Goal: Task Accomplishment & Management: Complete application form

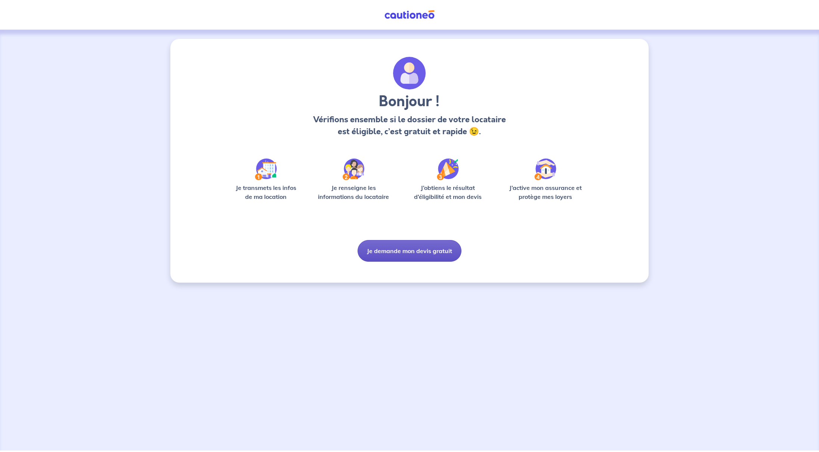
click at [417, 254] on button "Je demande mon devis gratuit" at bounding box center [410, 251] width 104 height 22
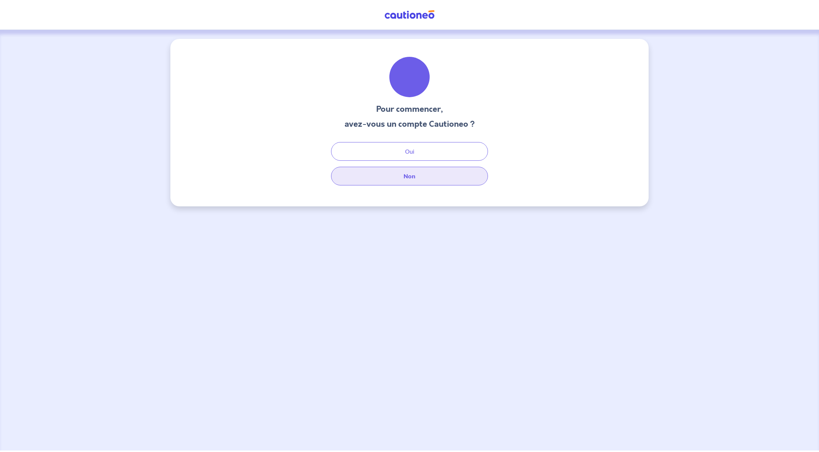
click at [422, 183] on button "Non" at bounding box center [409, 176] width 157 height 19
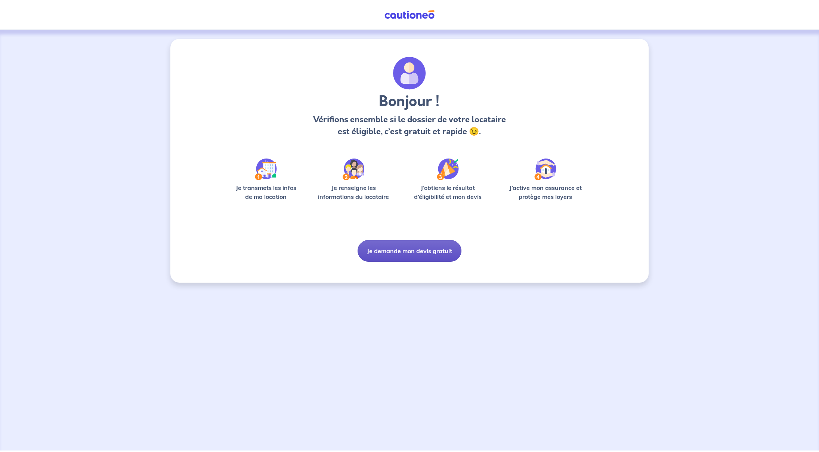
click at [429, 251] on button "Je demande mon devis gratuit" at bounding box center [410, 251] width 104 height 22
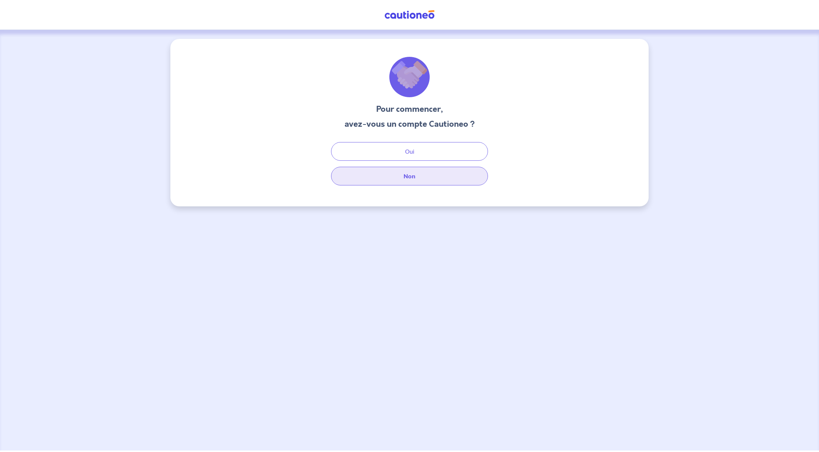
click at [423, 170] on button "Non" at bounding box center [409, 176] width 157 height 19
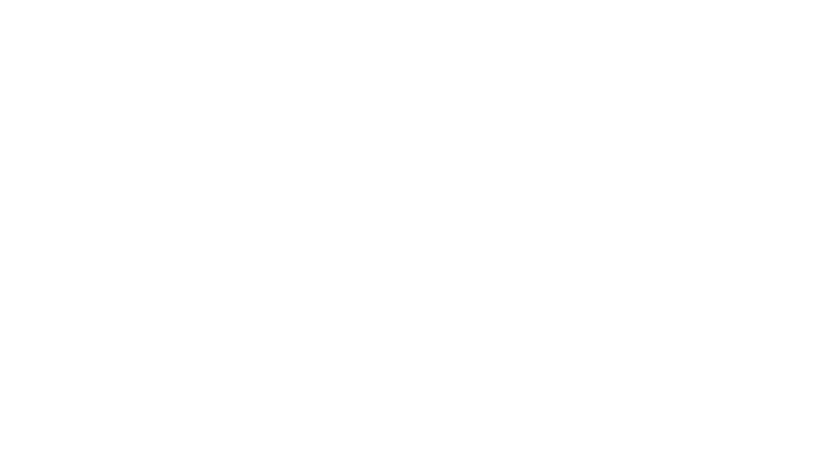
select select "FR"
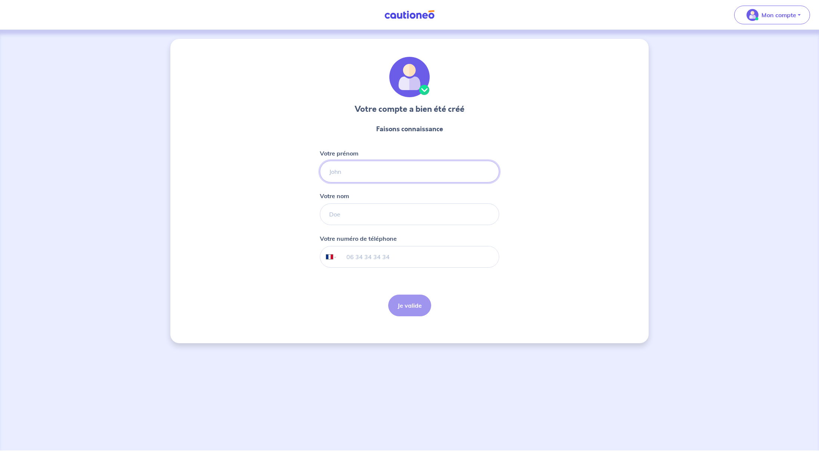
click at [483, 172] on input "Votre prénom" at bounding box center [409, 172] width 179 height 22
type input "[PERSON_NAME]"
type input "Guérard"
click at [394, 261] on input "tel" at bounding box center [419, 256] width 162 height 21
type input "06 29 59 96 24"
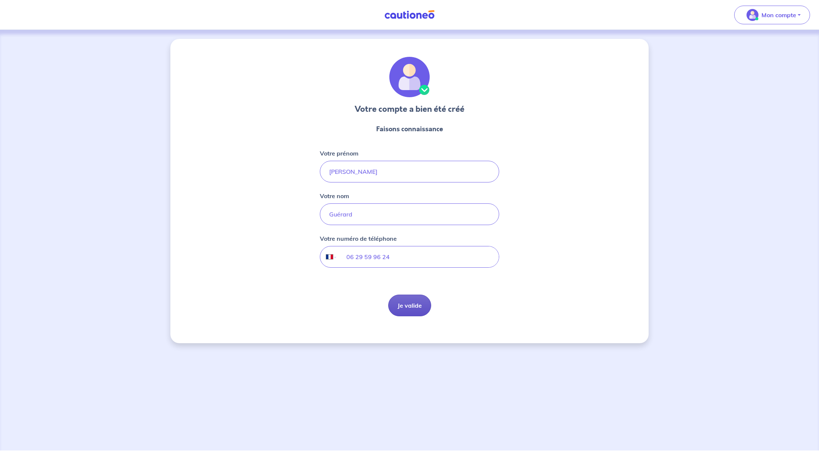
click at [411, 313] on button "Je valide" at bounding box center [409, 306] width 43 height 22
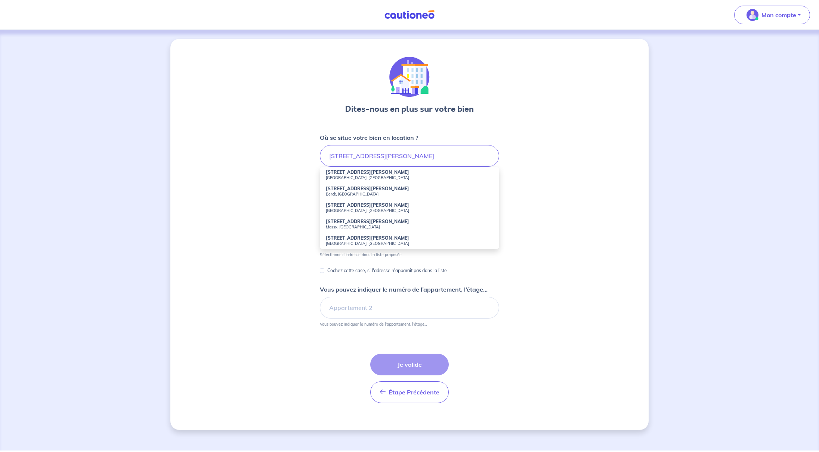
drag, startPoint x: 407, startPoint y: 257, endPoint x: 360, endPoint y: 227, distance: 56.2
click at [360, 227] on small "Massy, France" at bounding box center [409, 226] width 167 height 5
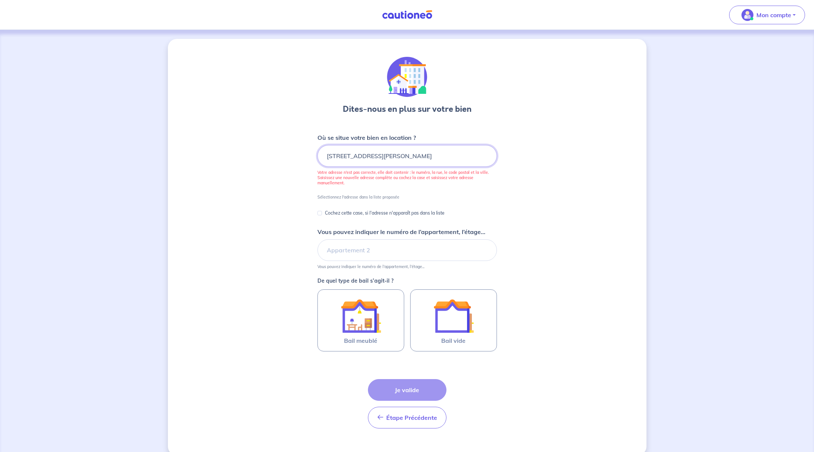
click at [390, 156] on input "5 Bis Rue Gabriel Péri, Massy, France" at bounding box center [406, 156] width 179 height 22
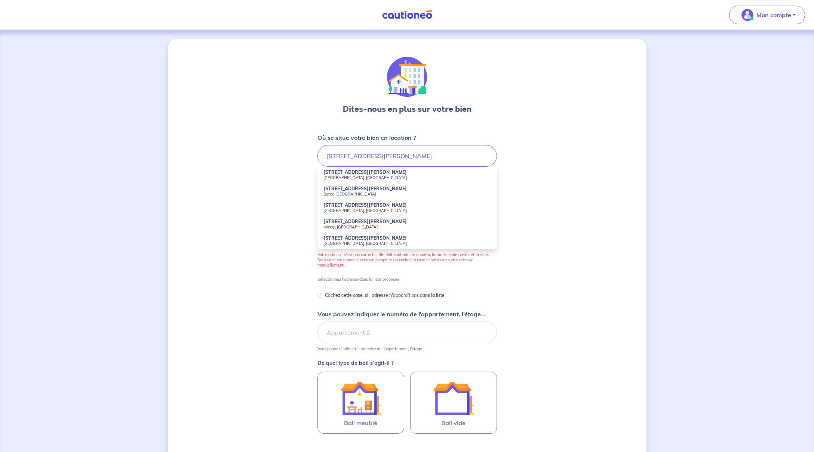
click at [343, 222] on strong "5 Bis Rue Gabriel Péri" at bounding box center [364, 222] width 83 height 6
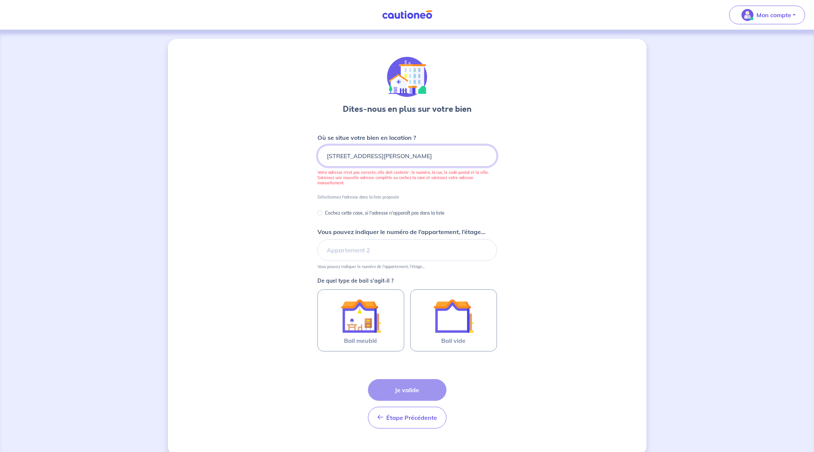
click at [390, 157] on input "5 Bis Rue Gabriel Péri, Massy, France" at bounding box center [406, 156] width 179 height 22
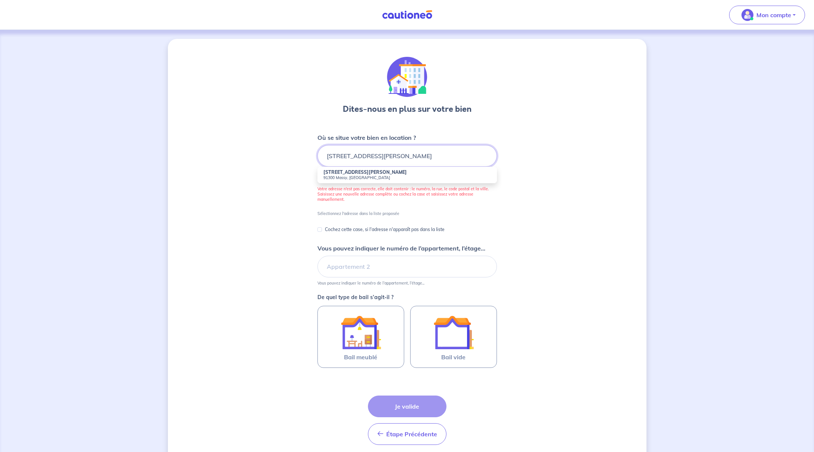
type input "5 Bis Rue Gabriel Péri, 91300 Massy, France"
click at [372, 173] on li "5 Bis Rue Gabriel Péri 91300 Massy, France" at bounding box center [406, 175] width 179 height 16
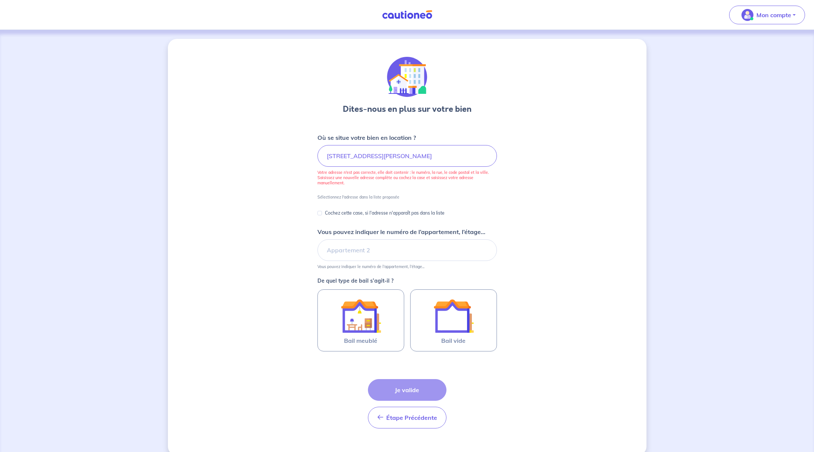
click at [369, 213] on p "Cochez cette case, si l'adresse n'apparaît pas dans la liste" at bounding box center [385, 213] width 120 height 9
click at [322, 213] on input "Cochez cette case, si l'adresse n'apparaît pas dans la liste" at bounding box center [319, 213] width 4 height 4
checkbox input "true"
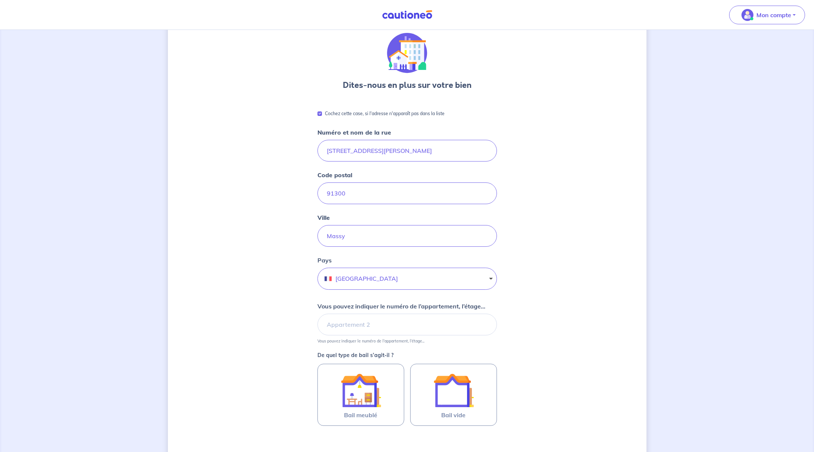
scroll to position [29, 0]
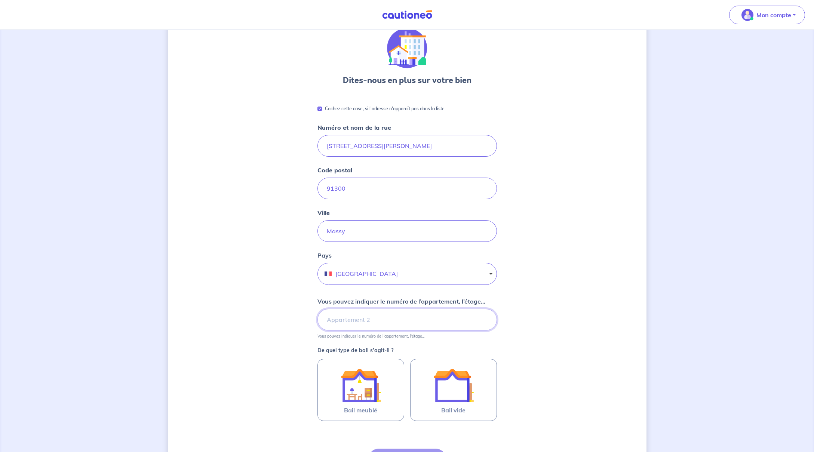
click at [370, 316] on input "Vous pouvez indiquer le numéro de l’appartement, l’étage..." at bounding box center [406, 320] width 179 height 22
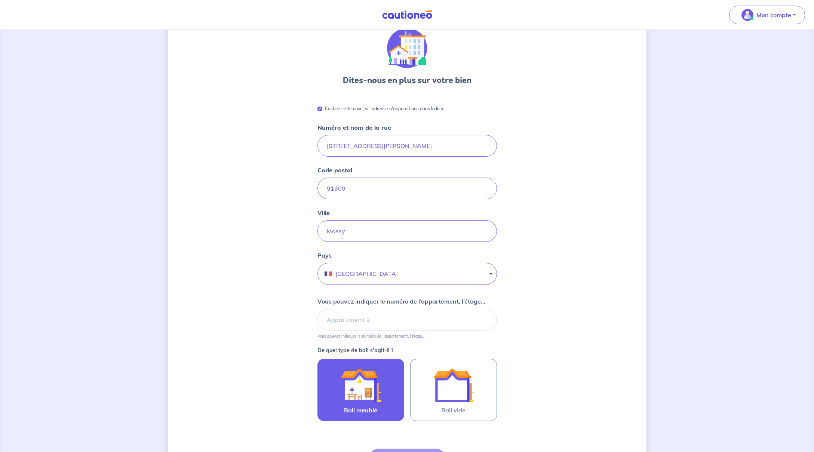
scroll to position [111, 0]
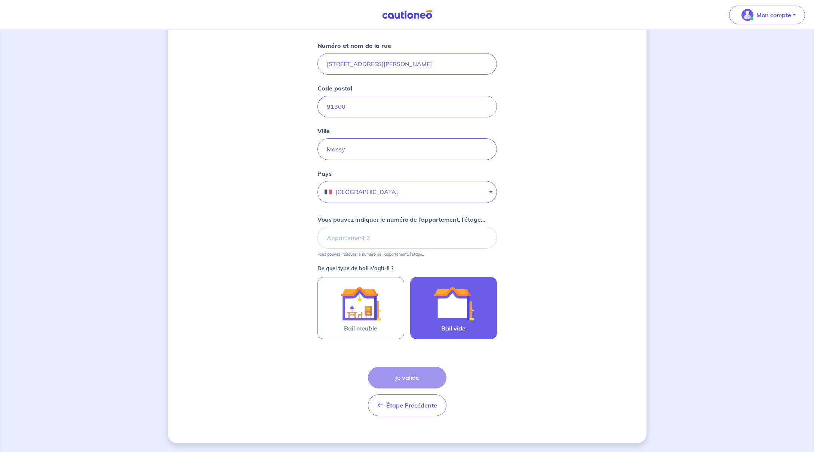
click at [442, 317] on img at bounding box center [453, 303] width 40 height 40
click at [0, 0] on input "Bail vide" at bounding box center [0, 0] width 0 height 0
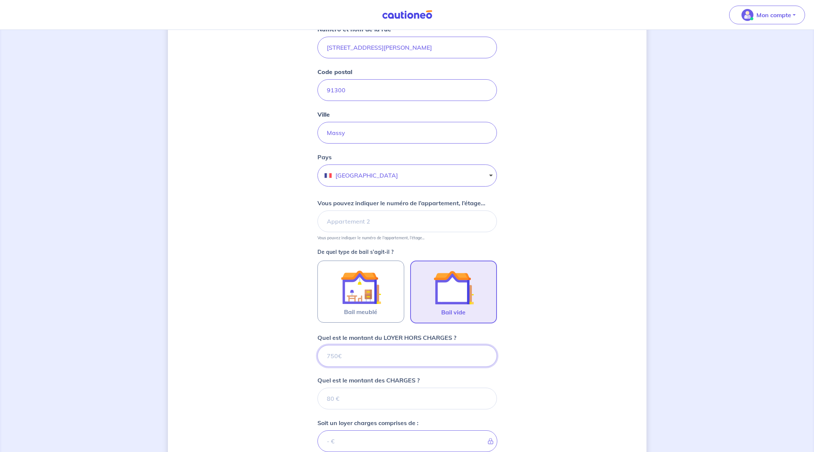
scroll to position [247, 0]
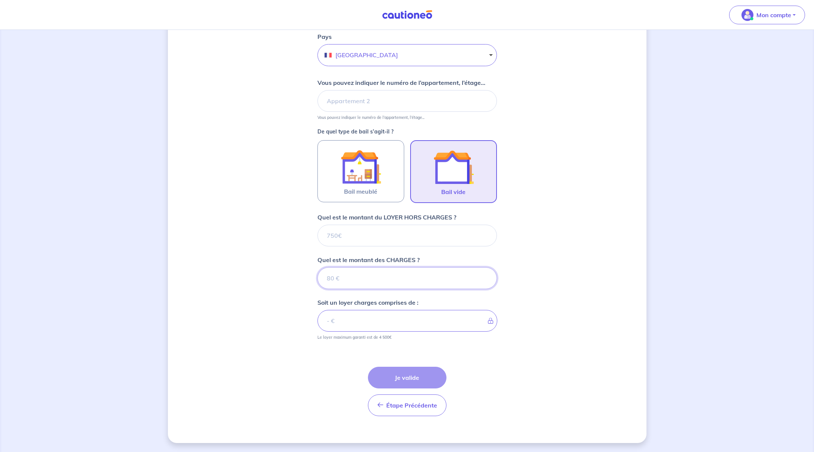
click at [412, 277] on input "Quel est le montant des CHARGES ?" at bounding box center [406, 278] width 179 height 22
type input "35"
click at [350, 235] on input "Quel est le montant du LOYER HORS CHARGES ?" at bounding box center [406, 236] width 179 height 22
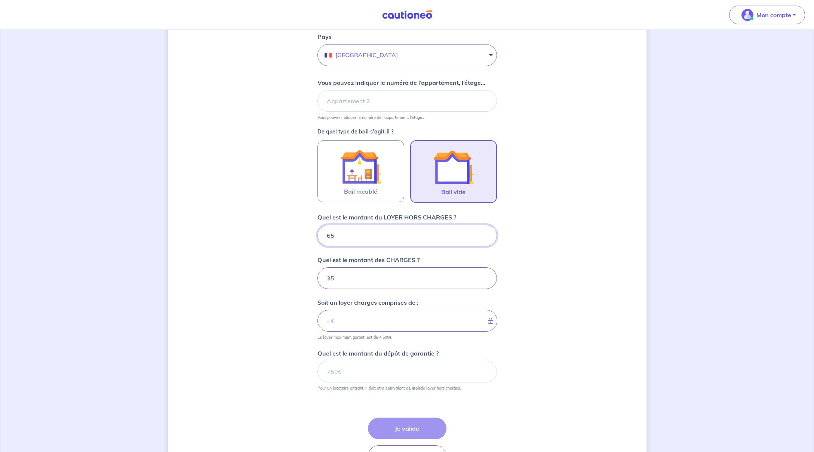
type input "655"
type input "690"
type input "655"
click at [375, 100] on input "Vous pouvez indiquer le numéro de l’appartement, l’étage..." at bounding box center [406, 101] width 179 height 22
type input "Etage 2"
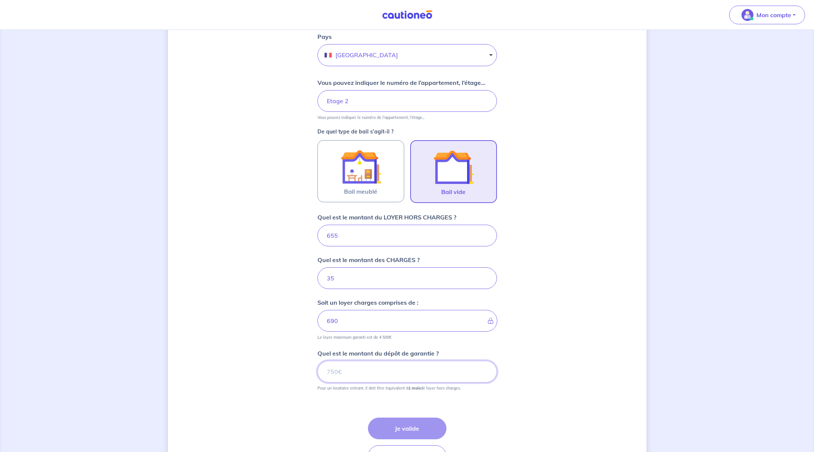
click at [387, 373] on input "Quel est le montant du dépôt de garantie ?" at bounding box center [406, 372] width 179 height 22
type input "655"
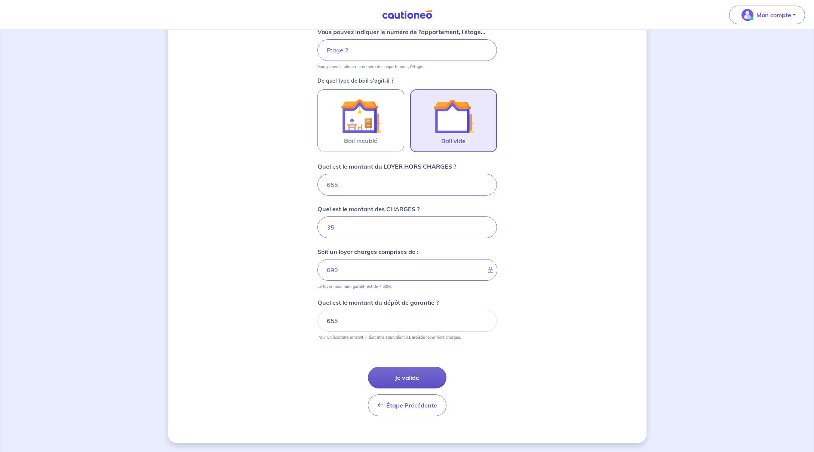
click at [407, 375] on button "Je valide" at bounding box center [407, 378] width 79 height 22
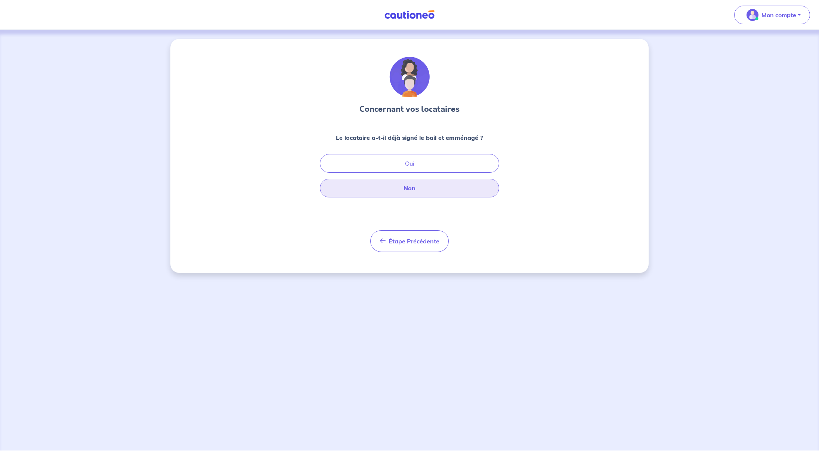
click at [422, 190] on button "Non" at bounding box center [409, 188] width 179 height 19
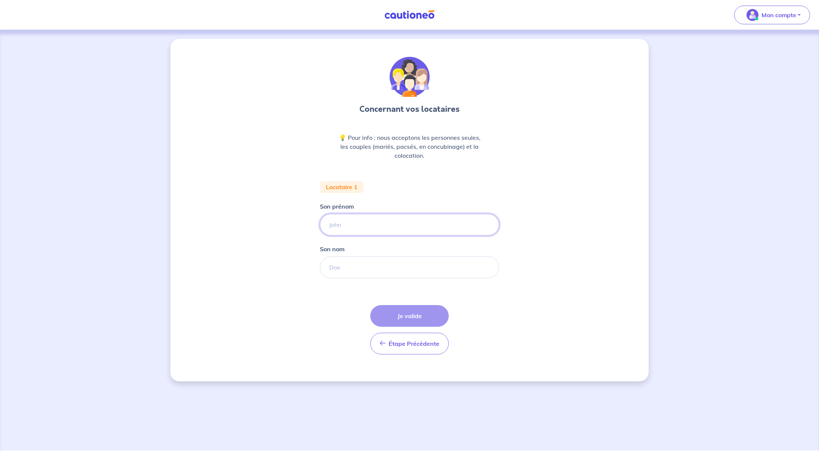
click at [409, 227] on input "Son prénom" at bounding box center [409, 225] width 179 height 22
type input "Lisa"
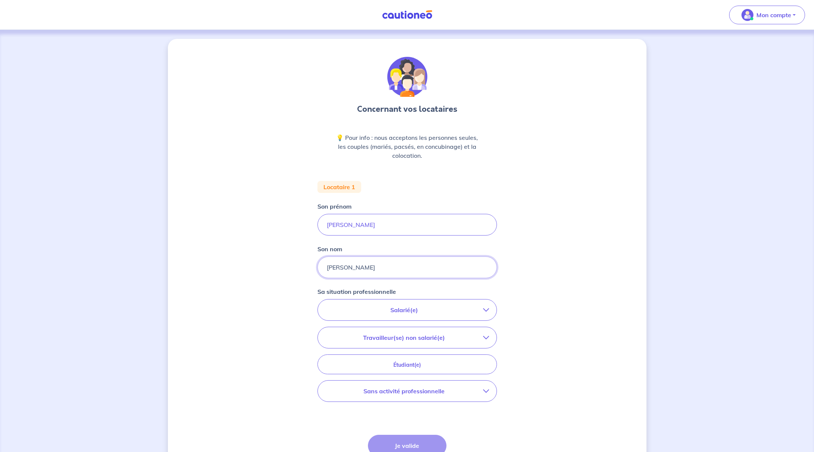
type input "Ait Saidi"
click at [456, 314] on button "Salarié(e)" at bounding box center [407, 309] width 179 height 21
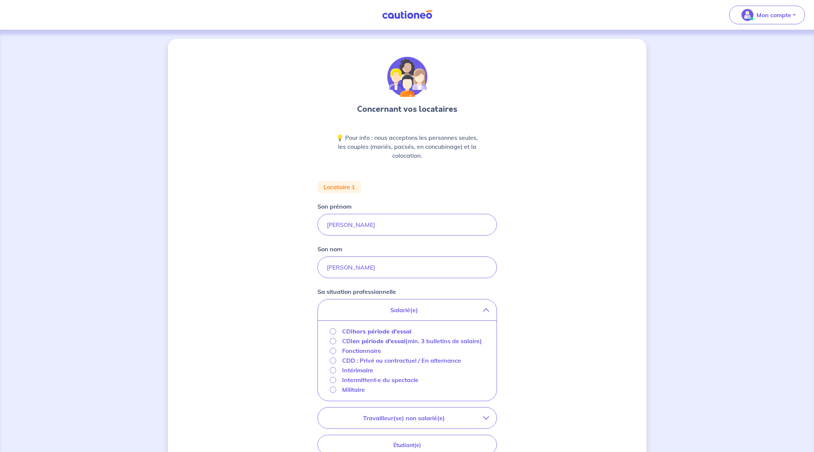
click at [364, 355] on p "Fonctionnaire" at bounding box center [361, 350] width 39 height 9
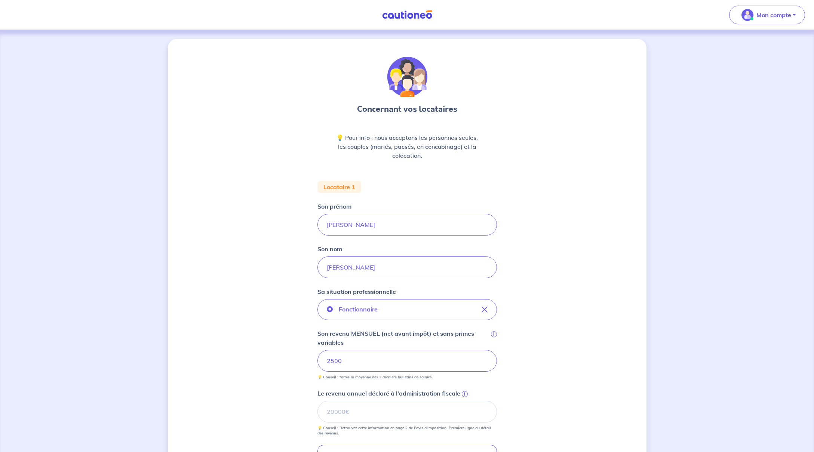
scroll to position [28, 0]
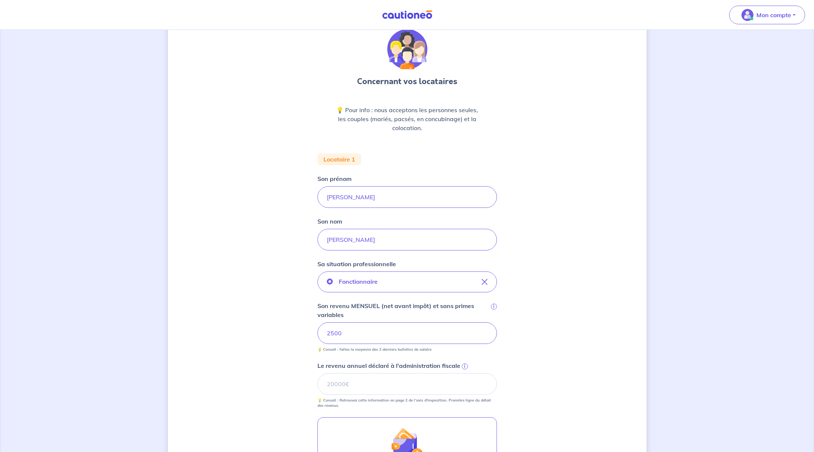
click at [464, 366] on span "i" at bounding box center [465, 366] width 6 height 6
click at [464, 373] on input "Le revenu annuel déclaré à l'administration fiscale i" at bounding box center [406, 384] width 179 height 22
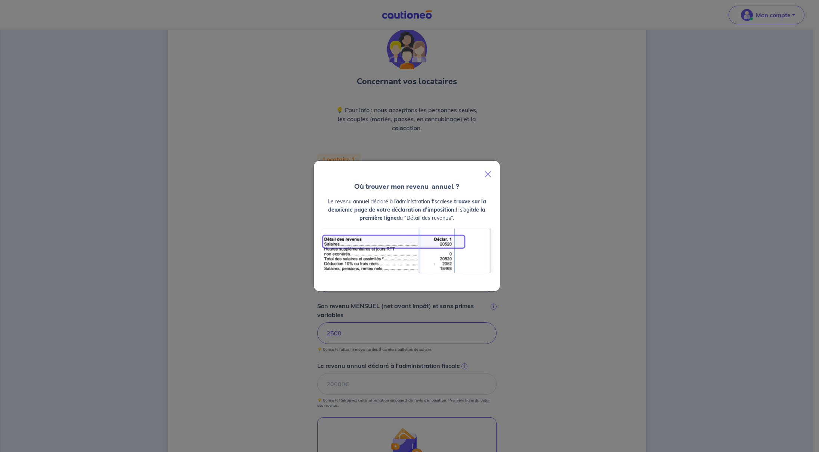
click at [459, 387] on div "Où trouver mon revenu  annuel ? Le revenu annuel déclaré à l’administration fis…" at bounding box center [409, 226] width 819 height 452
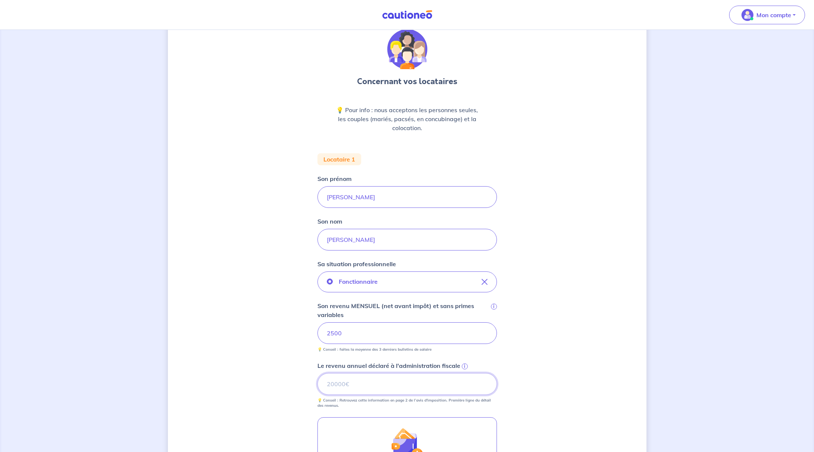
click at [366, 387] on input "Le revenu annuel déclaré à l'administration fiscale i" at bounding box center [406, 384] width 179 height 22
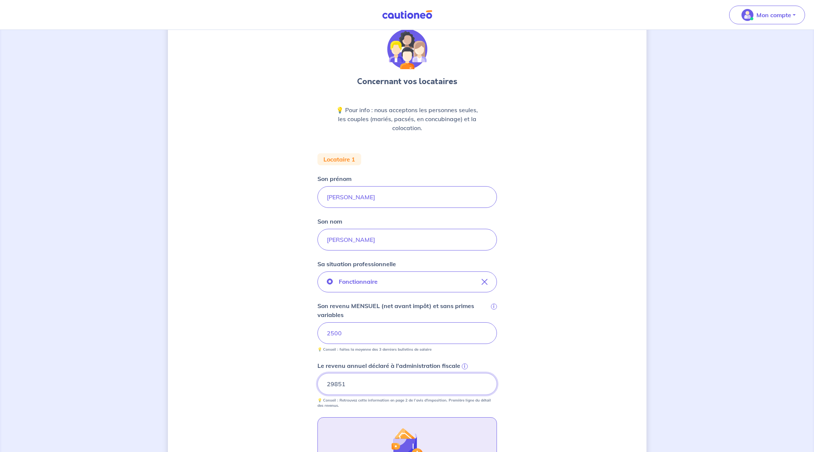
scroll to position [58, 0]
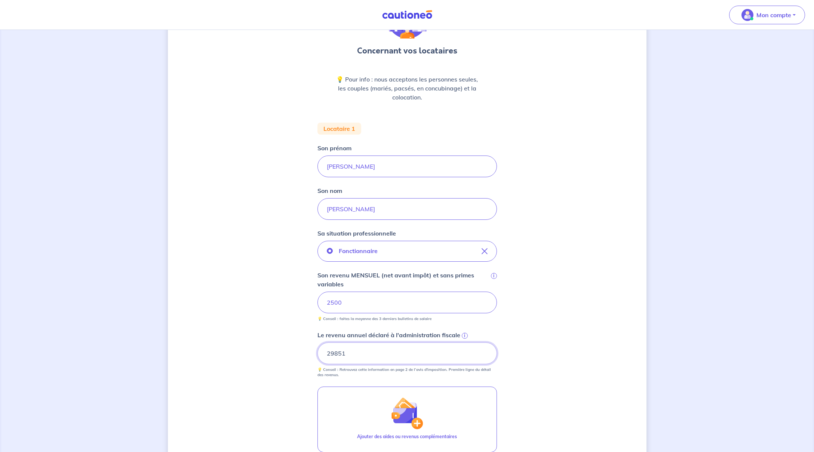
type input "29851"
click at [462, 337] on span "i" at bounding box center [465, 336] width 6 height 6
click at [462, 342] on input "29851" at bounding box center [406, 353] width 179 height 22
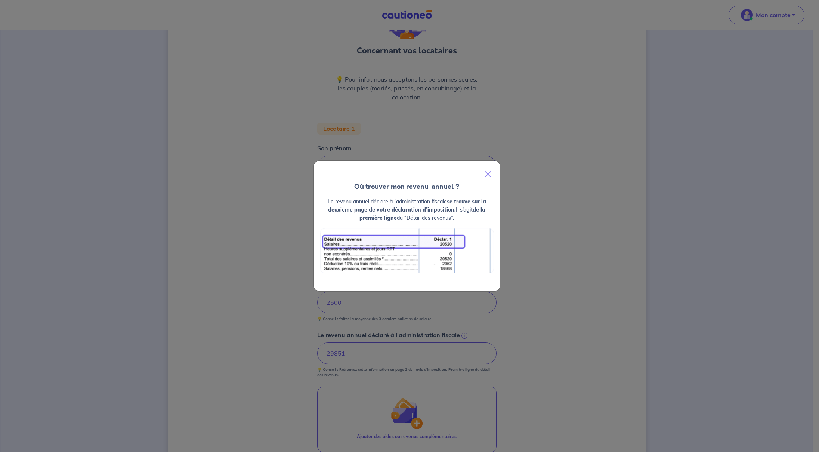
click at [462, 336] on div "Où trouver mon revenu  annuel ? Le revenu annuel déclaré à l’administration fis…" at bounding box center [409, 226] width 819 height 452
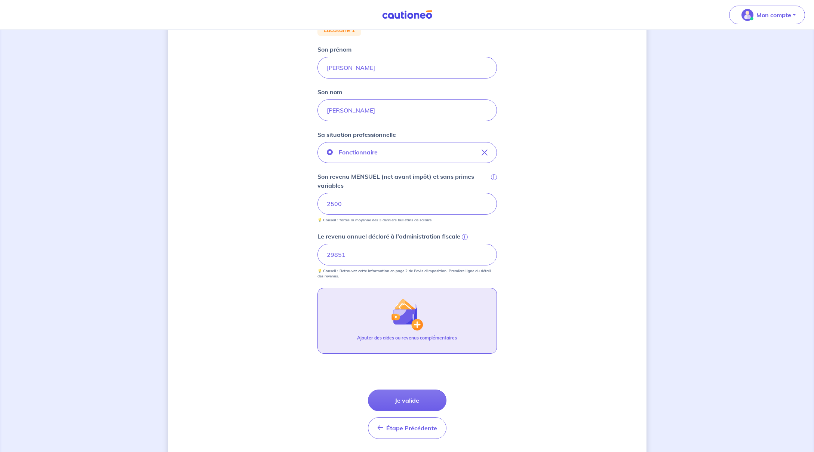
scroll to position [180, 0]
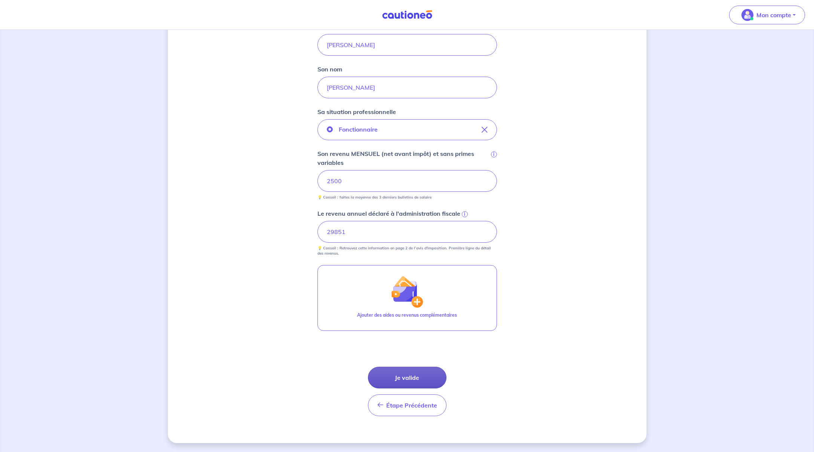
click at [406, 378] on button "Je valide" at bounding box center [407, 378] width 79 height 22
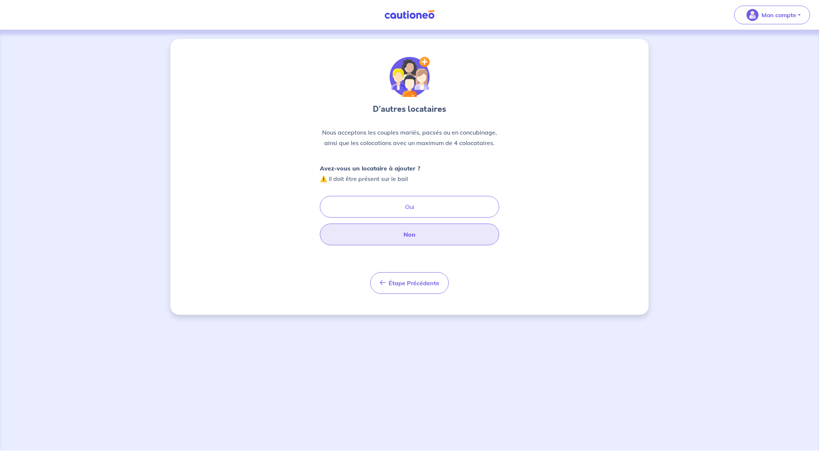
click at [423, 241] on button "Non" at bounding box center [409, 235] width 179 height 22
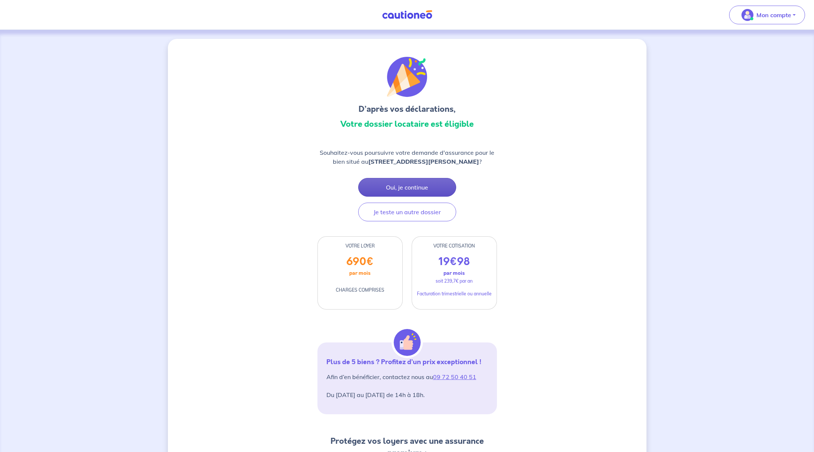
click at [425, 191] on button "Oui, je continue" at bounding box center [407, 187] width 98 height 19
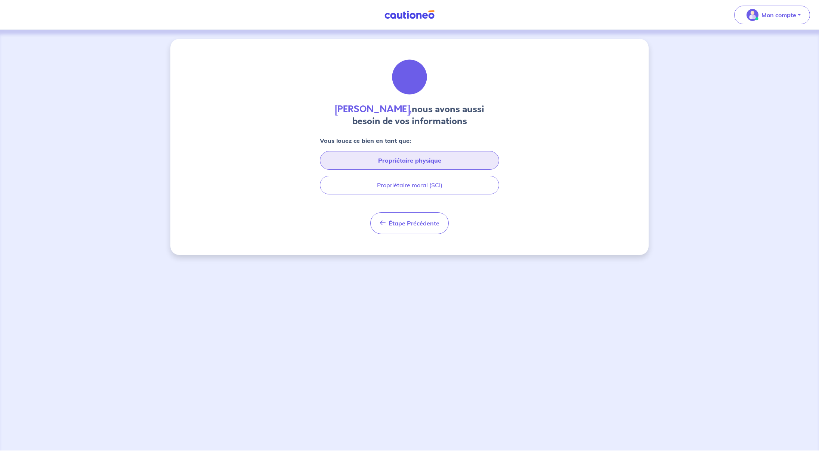
click at [417, 156] on button "Propriétaire physique" at bounding box center [409, 160] width 179 height 19
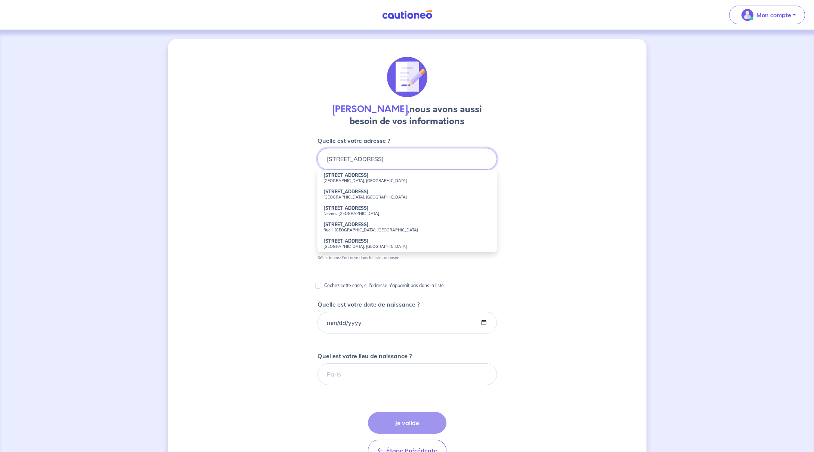
type input "1 D rue Albert 1er"
click at [547, 161] on div "Cyril Guerard, nous avons aussi besoin de vos informations Quelle est votre adr…" at bounding box center [407, 322] width 479 height 566
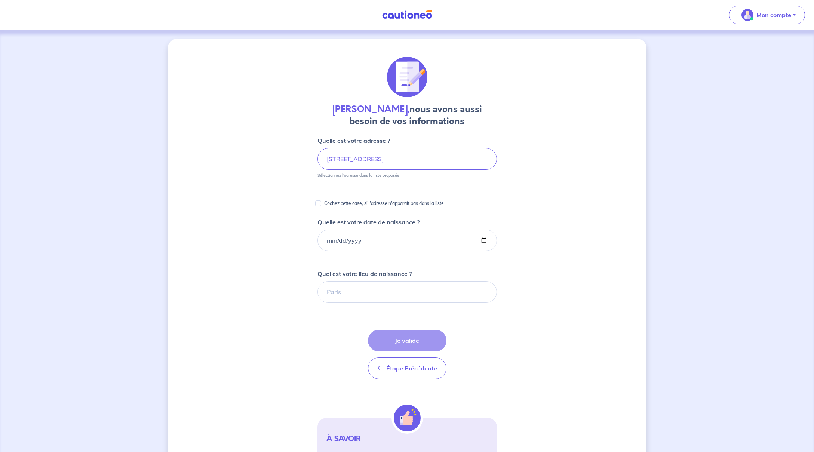
click at [407, 199] on p "Cochez cette case, si l'adresse n'apparaît pas dans la liste" at bounding box center [384, 203] width 120 height 9
click at [321, 200] on input "Cochez cette case, si l'adresse n'apparaît pas dans la liste" at bounding box center [318, 203] width 6 height 6
checkbox input "true"
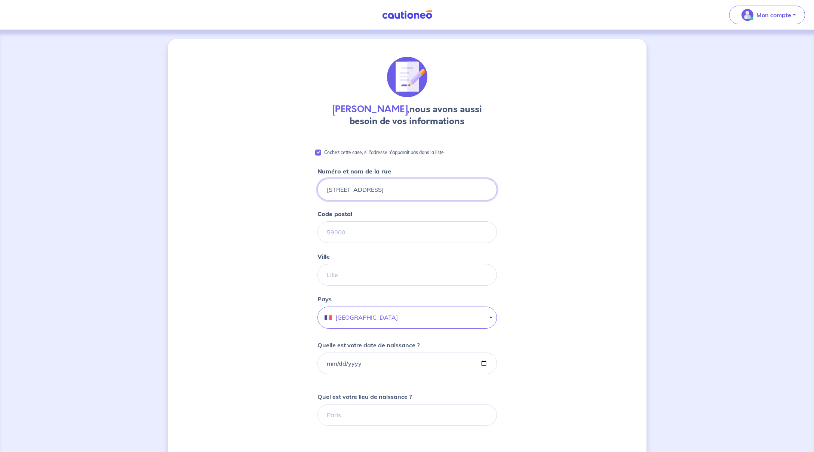
type input "1 D rue Albert 1er"
type input "91580"
click at [367, 286] on form "Cochez cette case, si l'adresse n'apparaît pas dans la liste Numéro et nom de l…" at bounding box center [406, 380] width 179 height 489
type input "Étréchy"
click at [369, 359] on input "Quelle est votre date de naissance ?" at bounding box center [406, 364] width 179 height 22
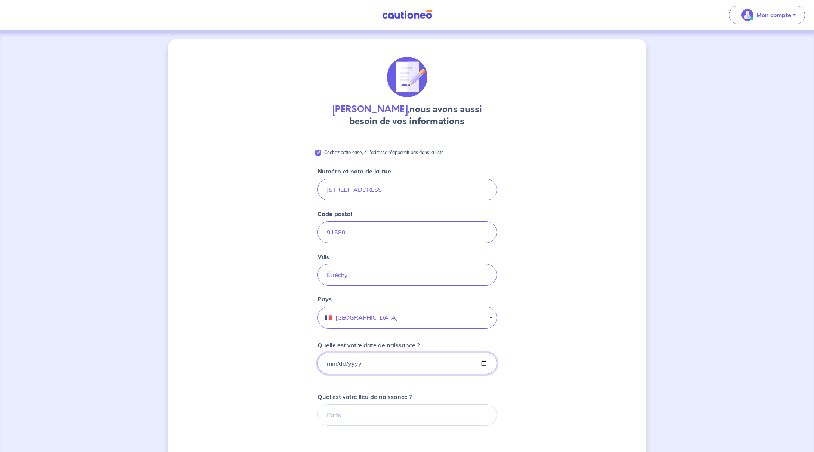
click at [359, 364] on input "2007-08-27" at bounding box center [406, 364] width 179 height 22
type input "1980-02-22"
click at [421, 384] on form "Cochez cette case, si l'adresse n'apparaît pas dans la liste Numéro et nom de l…" at bounding box center [406, 380] width 179 height 489
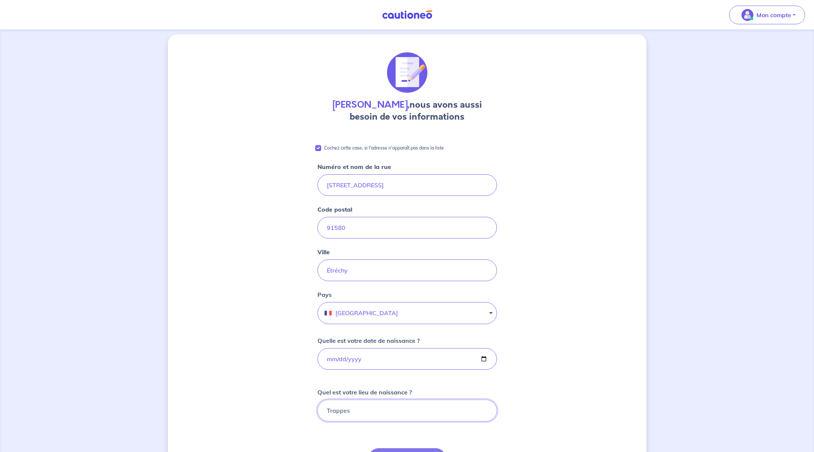
scroll to position [89, 0]
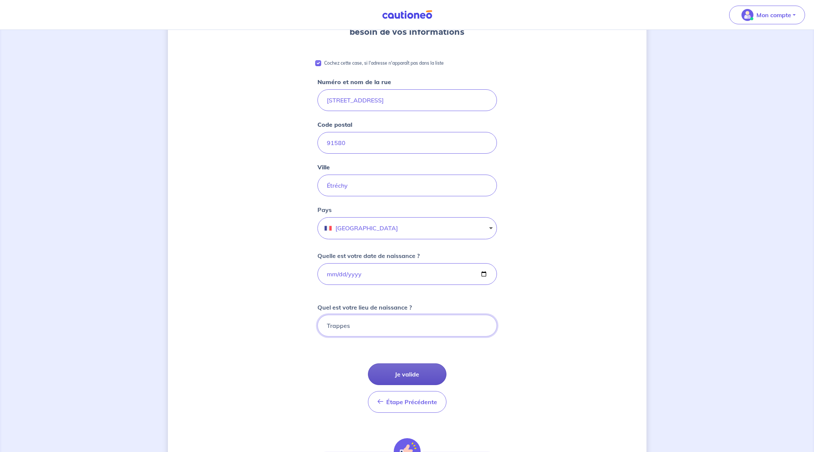
type input "Trappes"
click at [406, 373] on button "Je valide" at bounding box center [407, 374] width 79 height 22
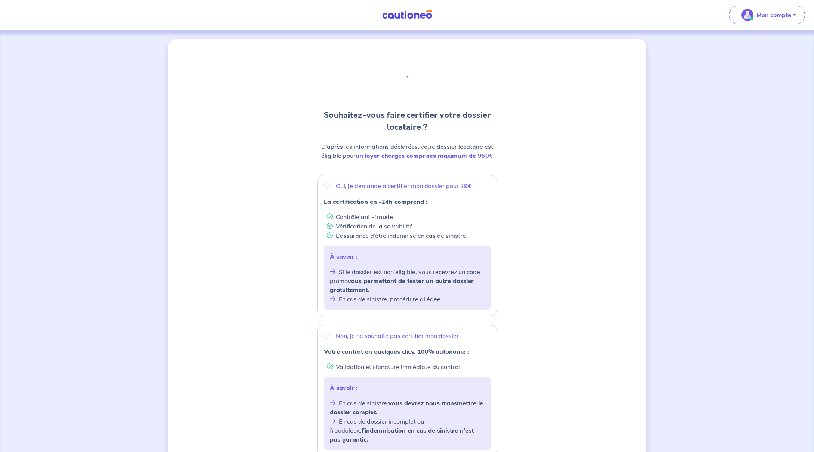
scroll to position [90, 0]
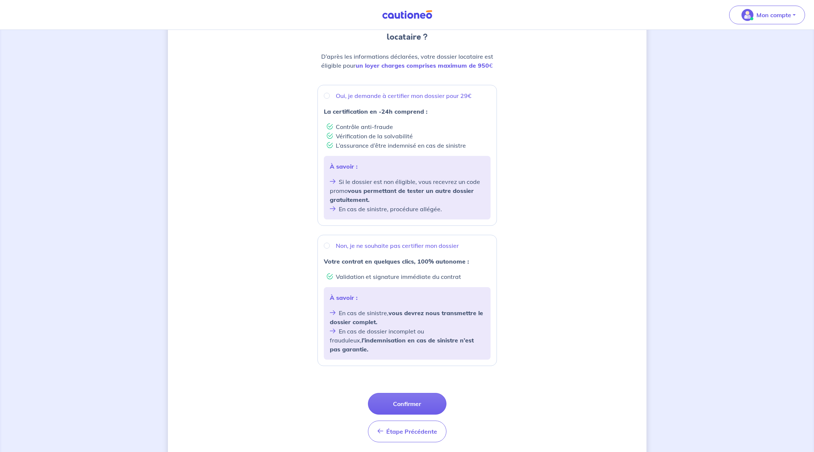
click at [382, 96] on p "Oui, je demande à certifier mon dossier pour 29€" at bounding box center [404, 95] width 136 height 9
click at [330, 96] on input "Oui, je demande à certifier mon dossier pour 29€" at bounding box center [327, 96] width 6 height 6
radio input "true"
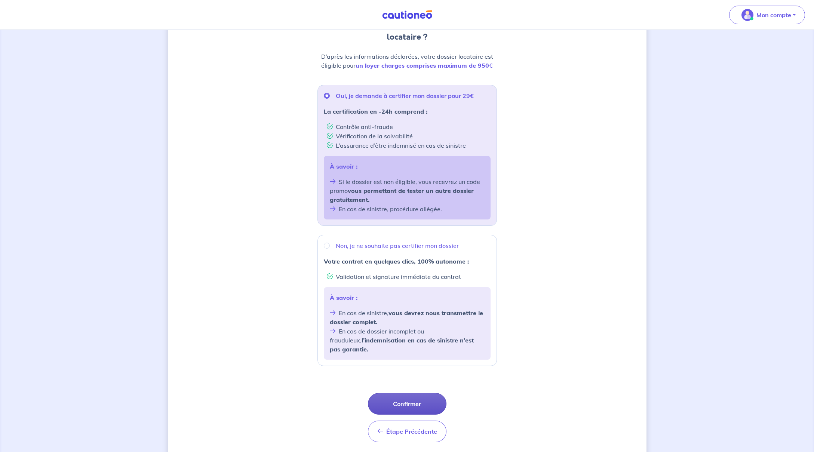
click at [413, 393] on button "Confirmer" at bounding box center [407, 404] width 79 height 22
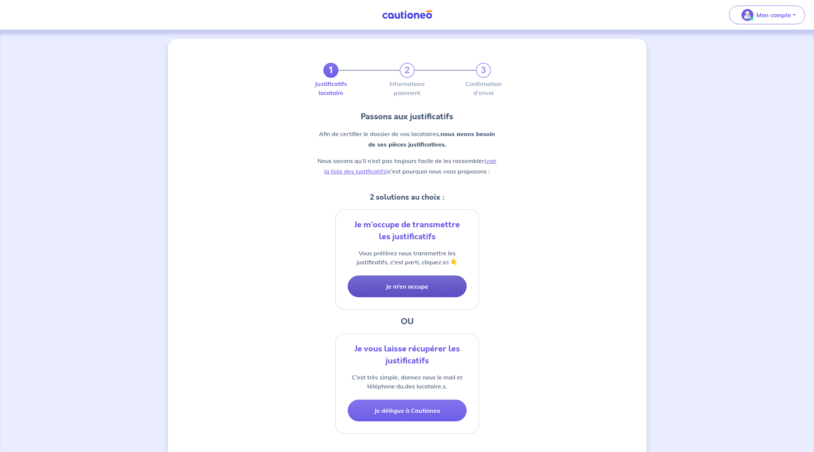
click at [419, 285] on button "Je m’en occupe" at bounding box center [407, 287] width 119 height 22
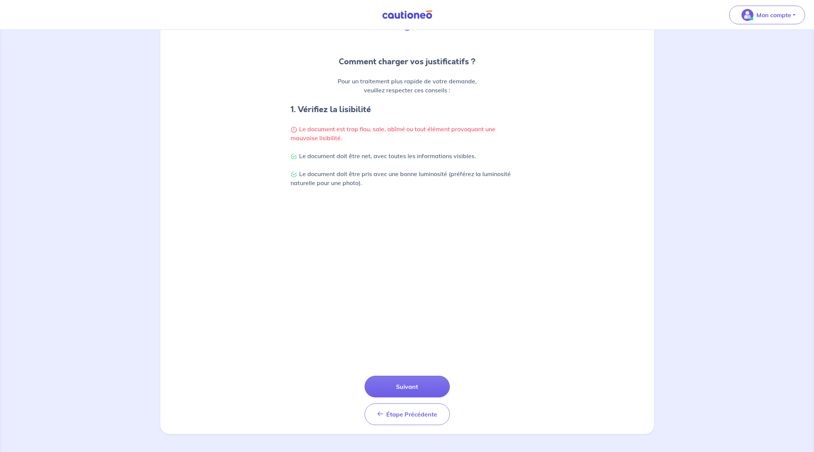
scroll to position [79, 0]
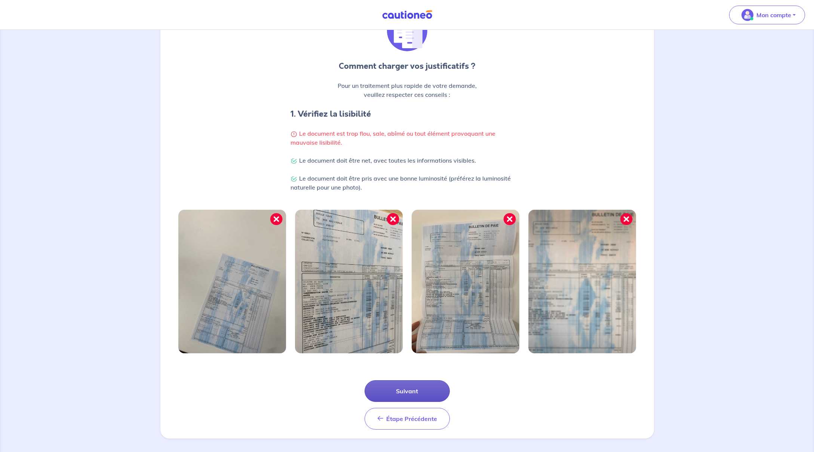
click at [414, 395] on button "Suivant" at bounding box center [407, 391] width 85 height 22
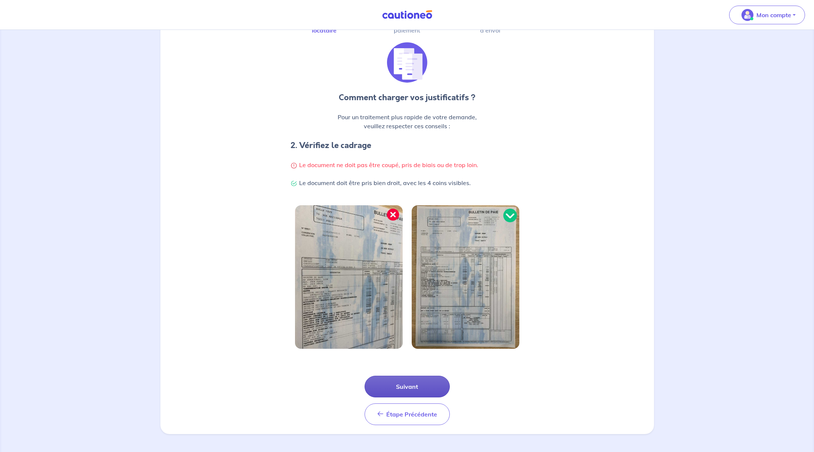
scroll to position [0, 0]
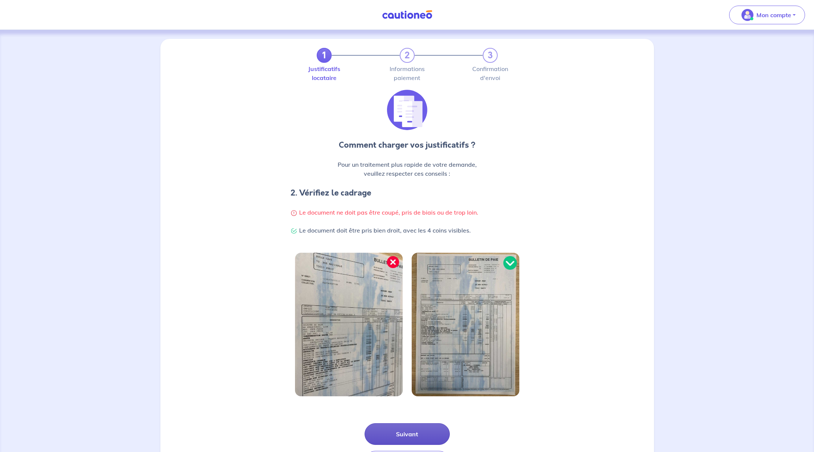
click at [416, 430] on button "Suivant" at bounding box center [407, 434] width 85 height 22
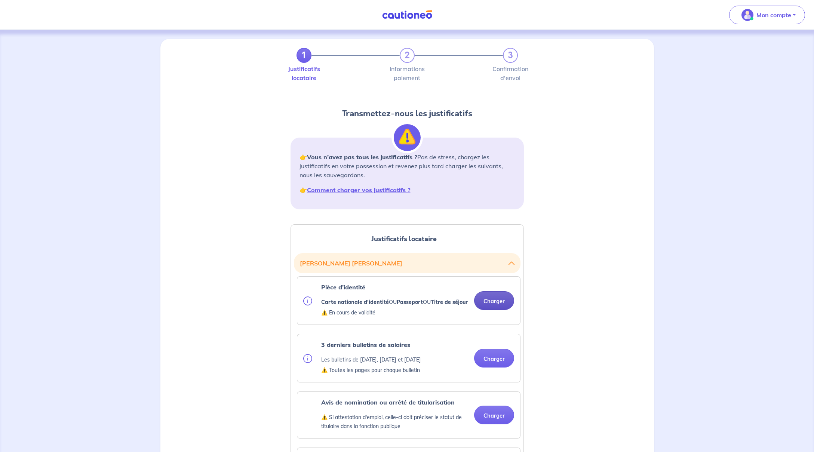
click at [485, 308] on button "Charger" at bounding box center [494, 300] width 40 height 19
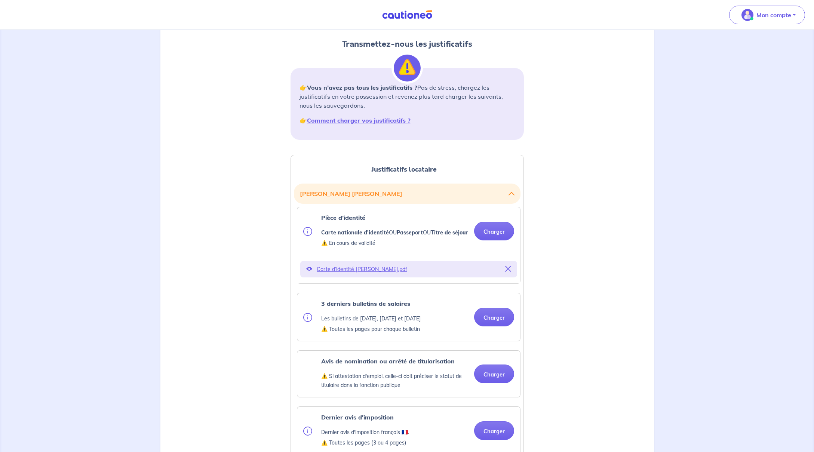
scroll to position [101, 0]
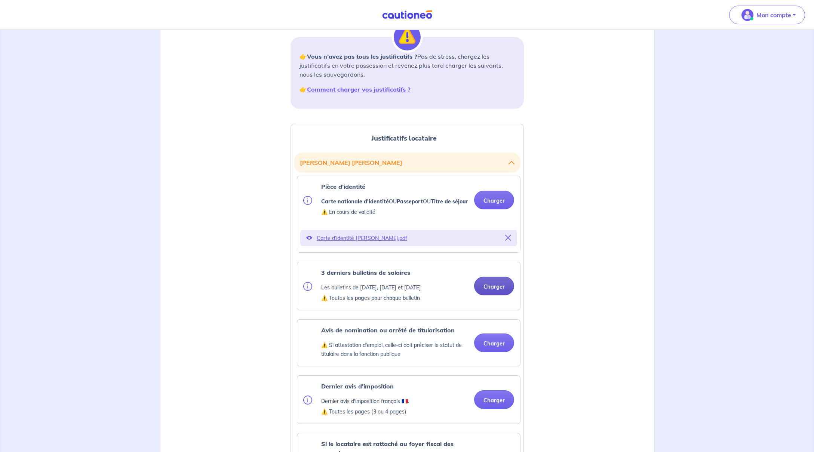
click at [498, 295] on button "Charger" at bounding box center [494, 286] width 40 height 19
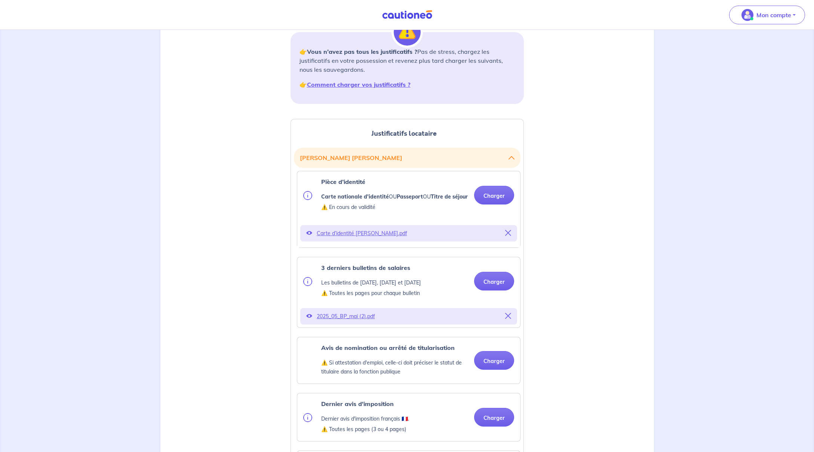
scroll to position [238, 0]
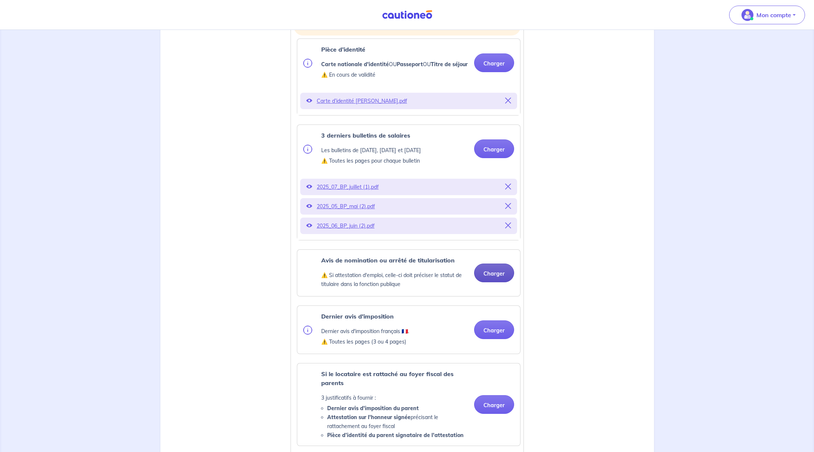
click at [496, 282] on button "Charger" at bounding box center [494, 273] width 40 height 19
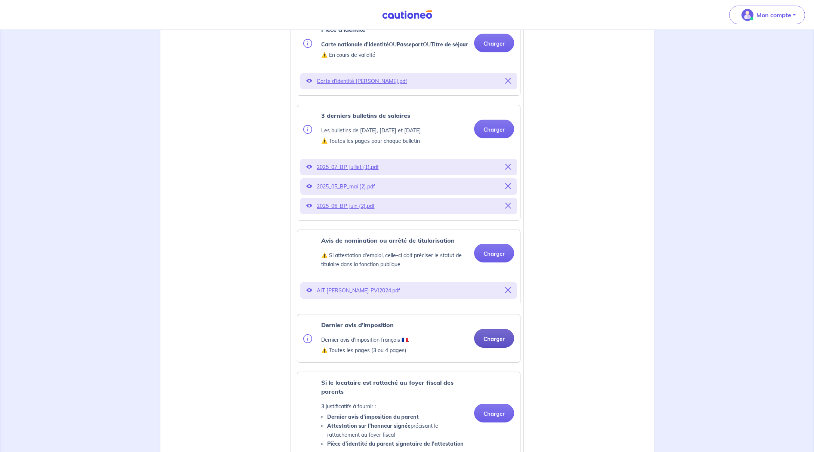
click at [493, 343] on button "Charger" at bounding box center [494, 338] width 40 height 19
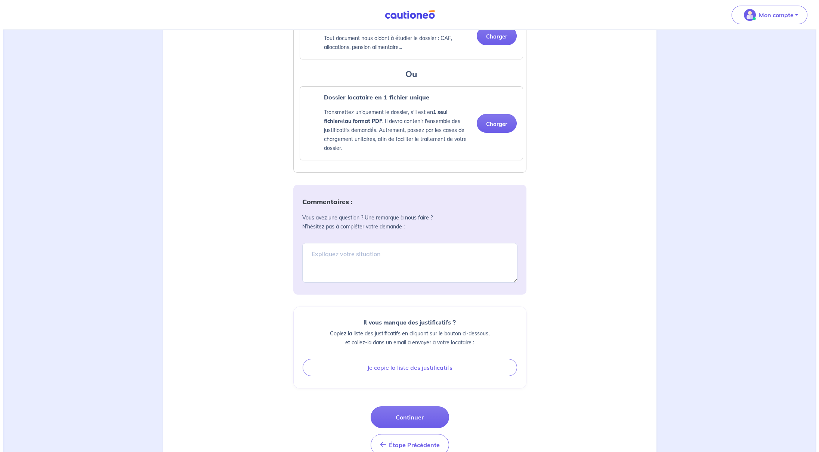
scroll to position [768, 0]
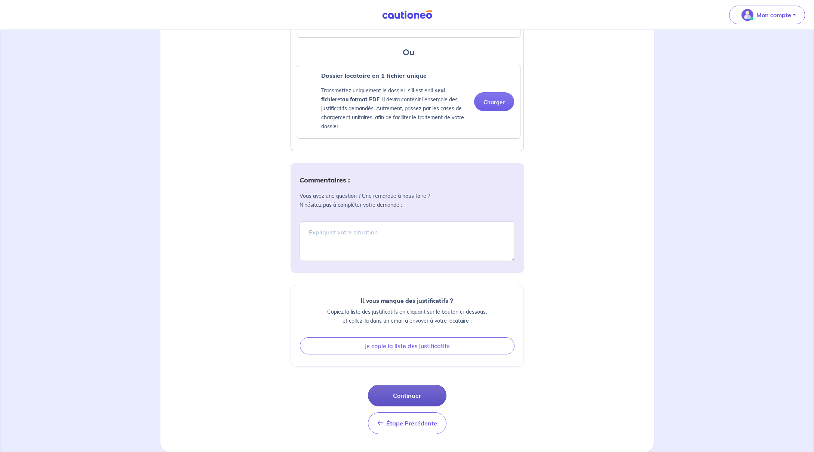
click at [422, 397] on button "Continuer" at bounding box center [407, 396] width 79 height 22
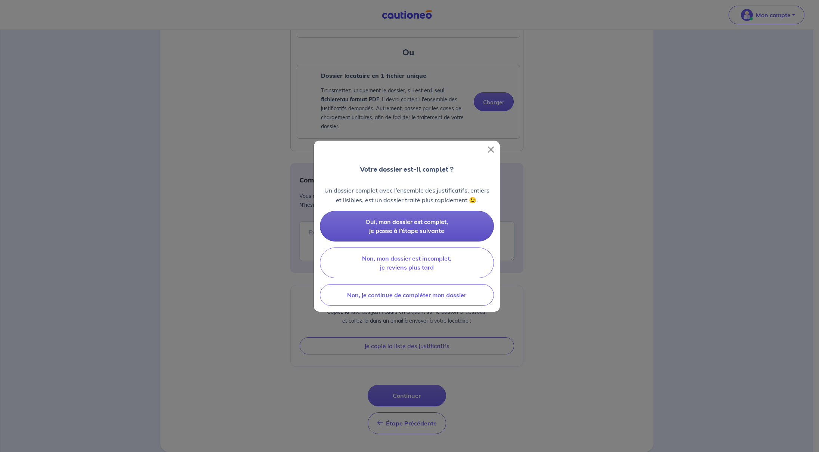
click at [450, 225] on button "Oui, mon dossier est complet, je passe à l’étape suivante" at bounding box center [407, 226] width 174 height 31
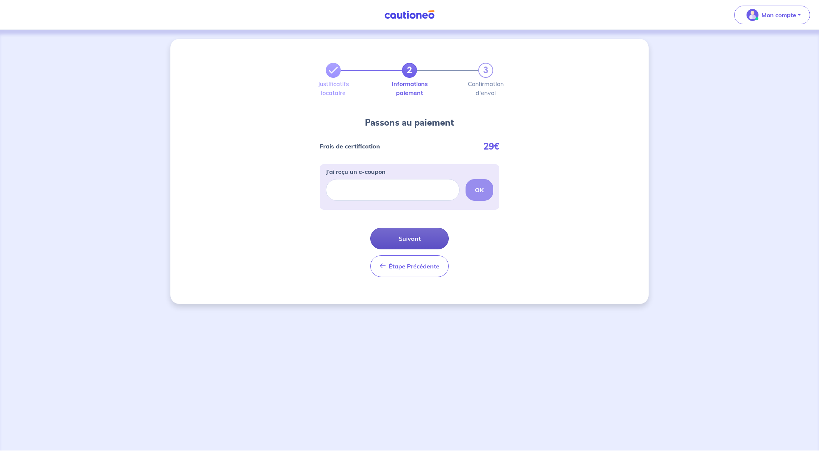
click at [434, 237] on button "Suivant" at bounding box center [409, 239] width 79 height 22
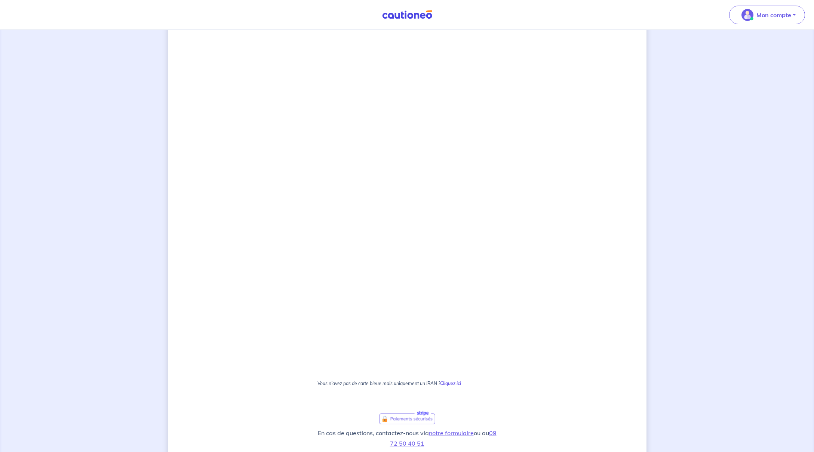
scroll to position [250, 0]
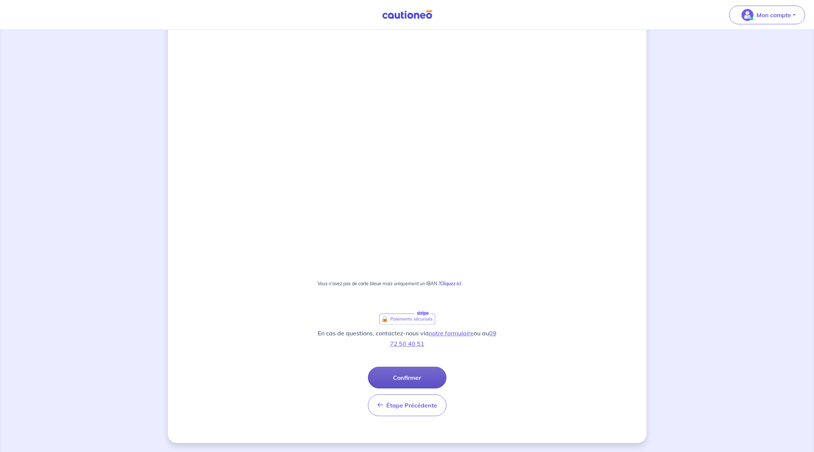
click at [425, 372] on button "Confirmer" at bounding box center [407, 378] width 79 height 22
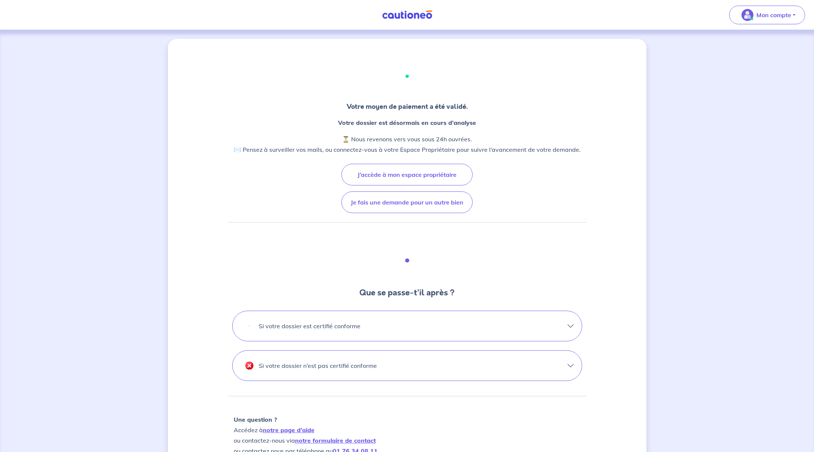
scroll to position [80, 0]
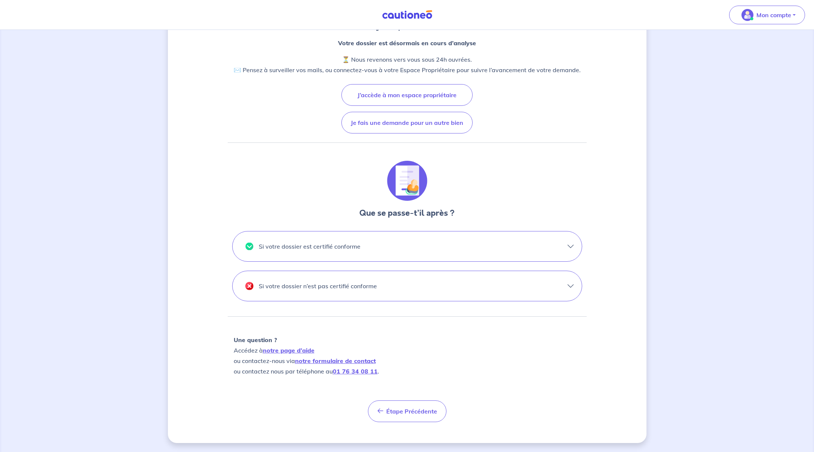
click at [442, 249] on button "Si votre dossier est certifié conforme" at bounding box center [407, 246] width 349 height 30
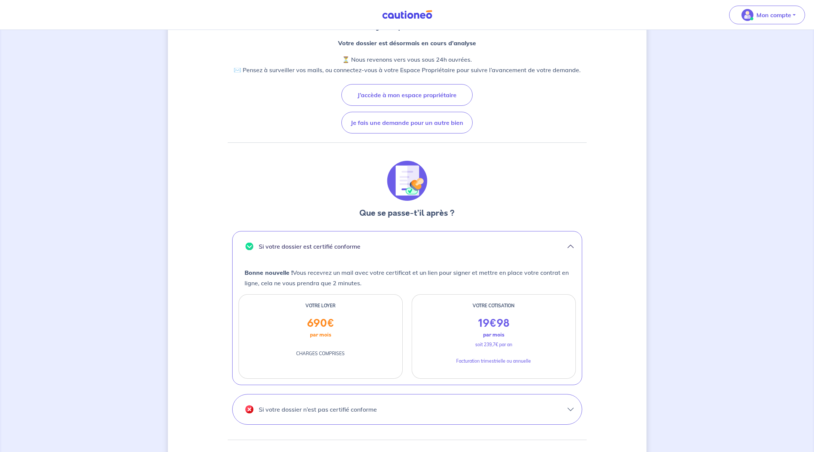
scroll to position [203, 0]
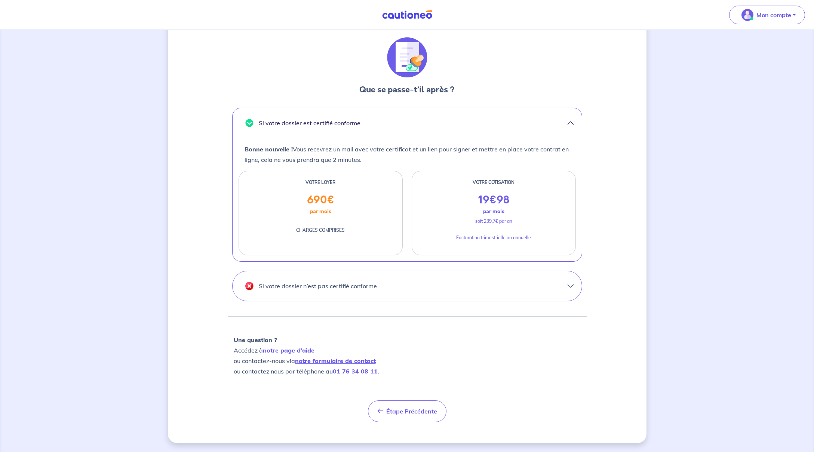
click at [438, 280] on button "Si votre dossier n’est pas certifié conforme" at bounding box center [407, 286] width 349 height 30
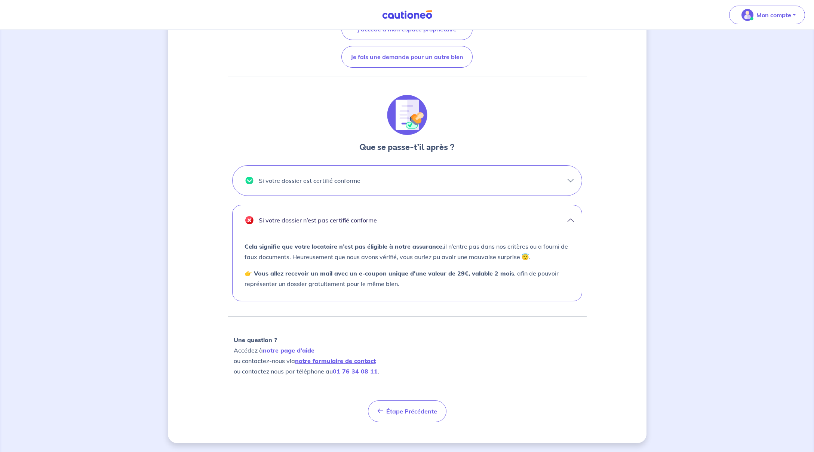
scroll to position [0, 0]
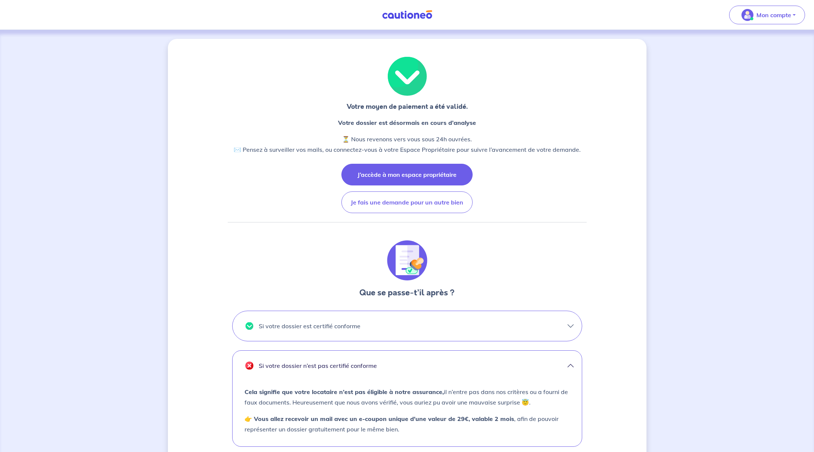
click at [442, 178] on button "J’accède à mon espace propriétaire" at bounding box center [406, 175] width 131 height 22
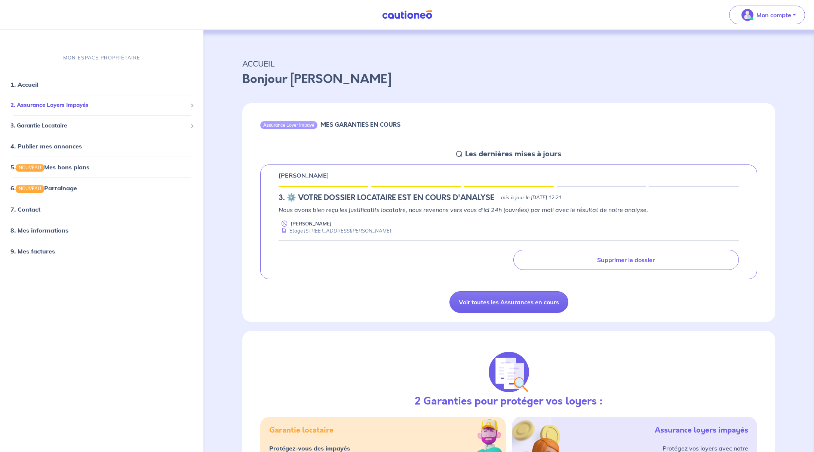
click at [102, 107] on span "2. Assurance Loyers Impayés" at bounding box center [98, 105] width 177 height 9
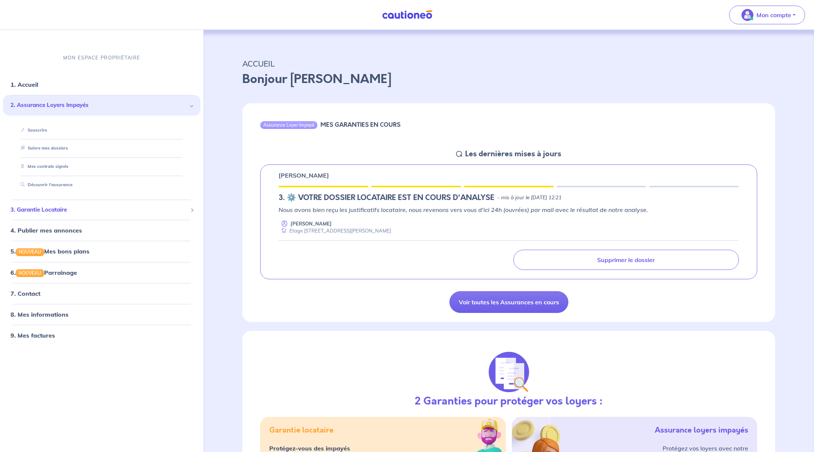
click at [79, 207] on span "3. Garantie Locataire" at bounding box center [98, 210] width 177 height 9
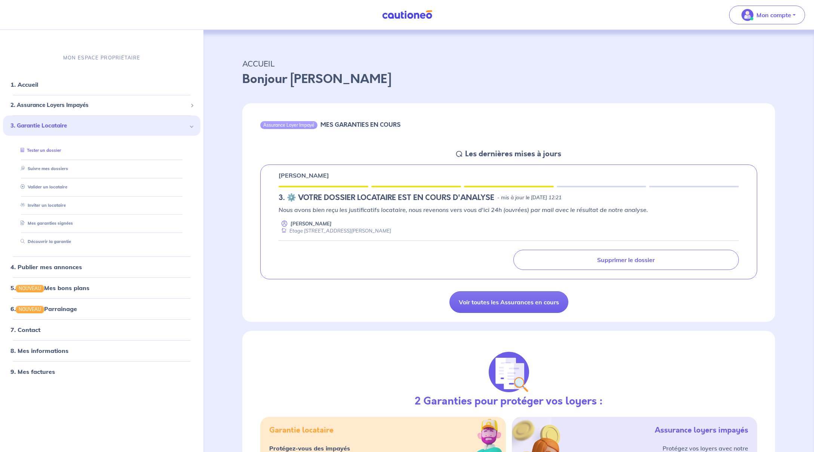
click at [61, 152] on link "Tester un dossier" at bounding box center [39, 150] width 43 height 5
click at [59, 266] on link "4. Publier mes annonces" at bounding box center [44, 266] width 69 height 7
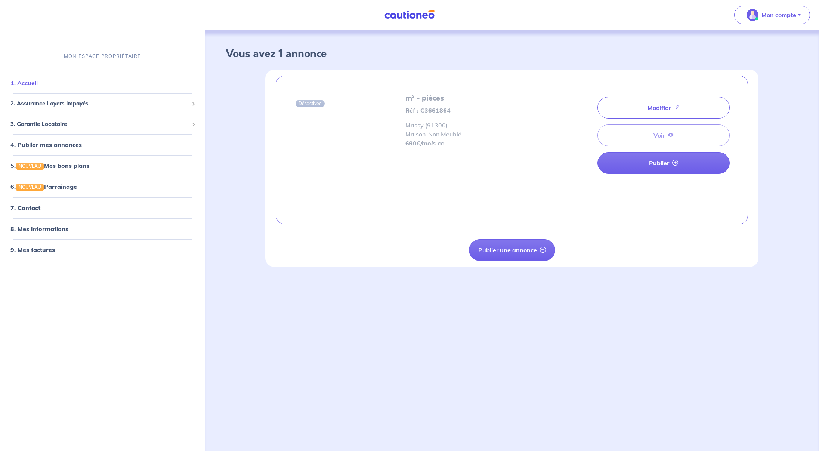
click at [38, 84] on link "1. Accueil" at bounding box center [23, 82] width 27 height 7
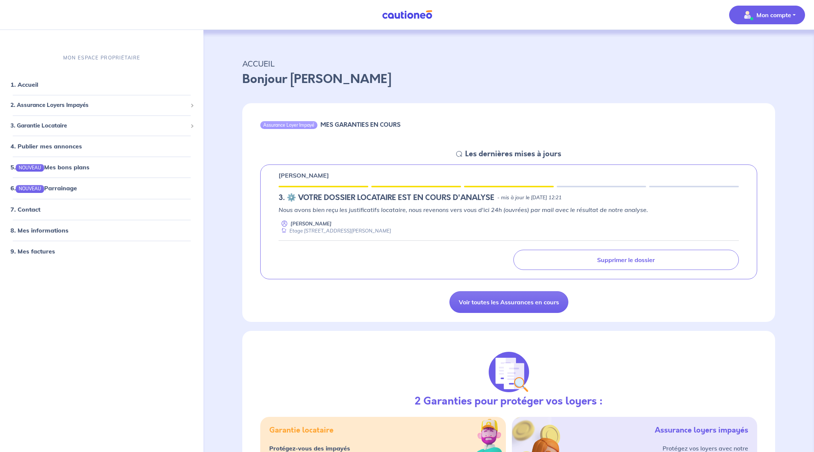
click at [745, 15] on img "button" at bounding box center [747, 15] width 12 height 12
click at [737, 50] on link "Mes informations" at bounding box center [759, 46] width 60 height 12
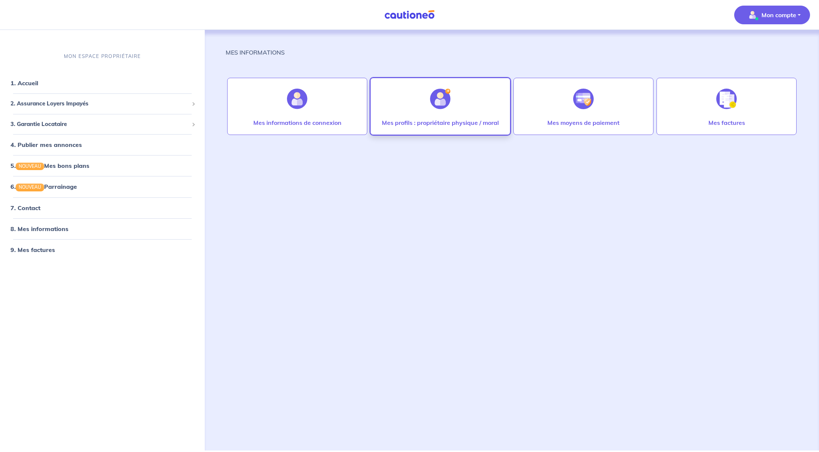
click at [431, 103] on img at bounding box center [440, 99] width 21 height 21
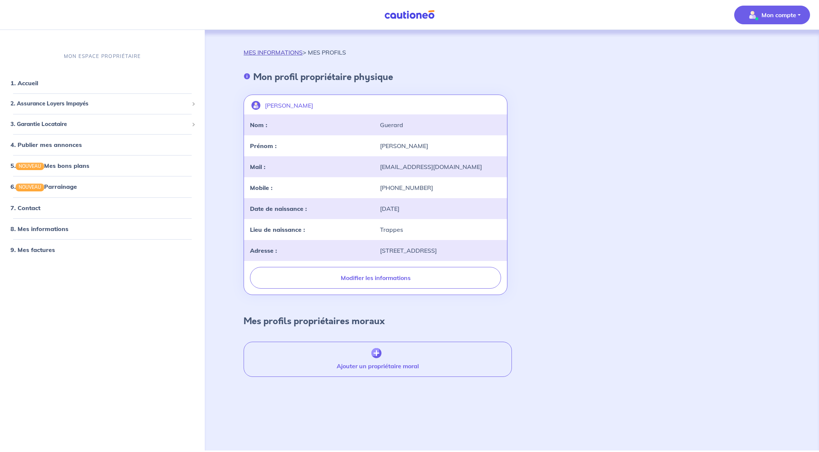
click at [282, 55] on link "MES INFORMATIONS" at bounding box center [273, 52] width 59 height 7
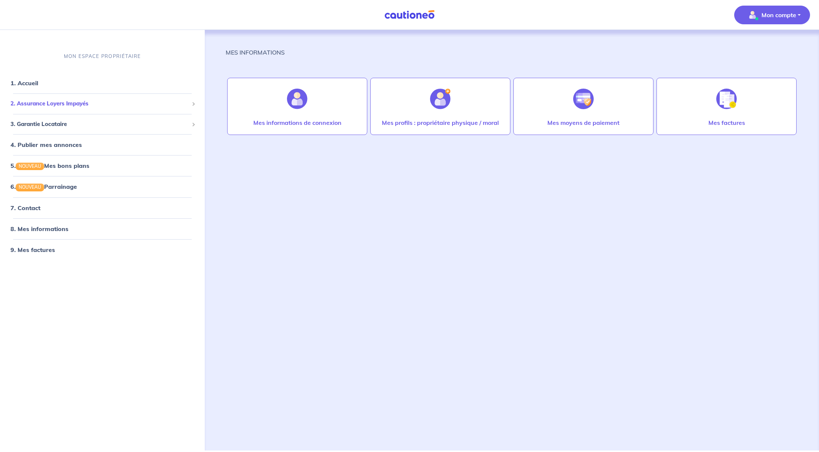
click at [73, 105] on span "2. Assurance Loyers Impayés" at bounding box center [99, 103] width 178 height 9
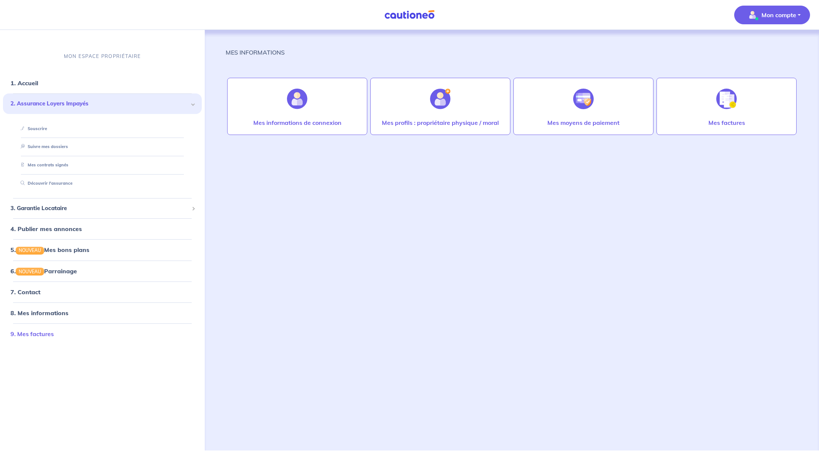
click at [44, 334] on link "9. Mes factures" at bounding box center [31, 333] width 43 height 7
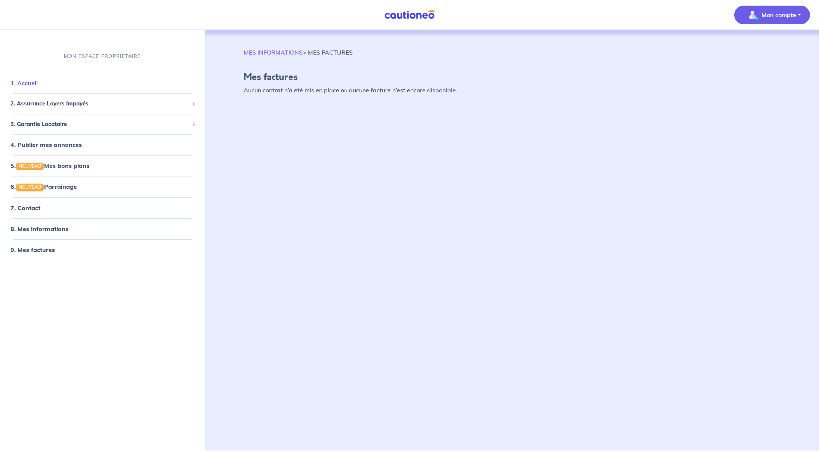
click at [38, 83] on link "1. Accueil" at bounding box center [23, 82] width 27 height 7
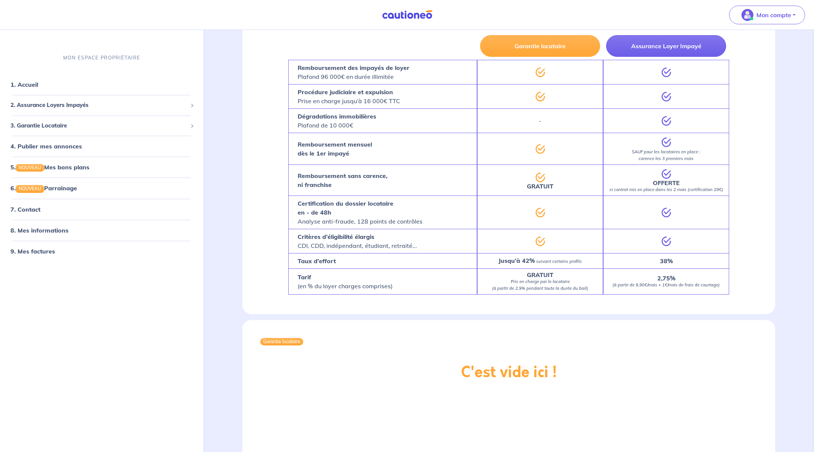
scroll to position [640, 0]
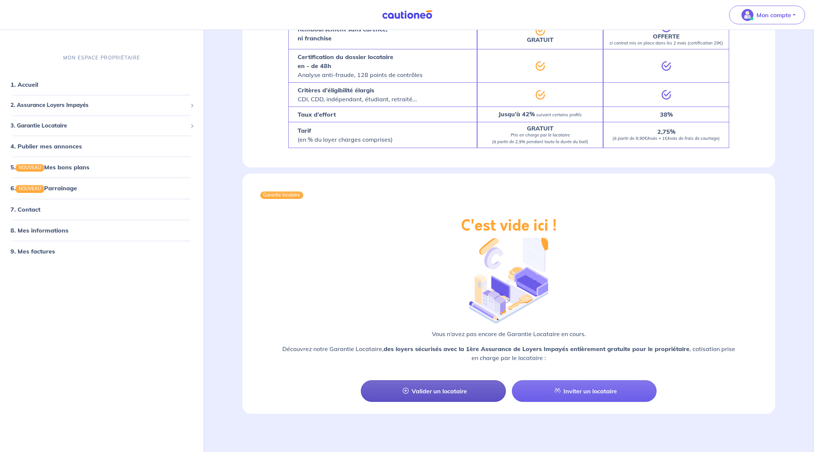
click at [456, 390] on link "Valider un locataire" at bounding box center [433, 391] width 145 height 22
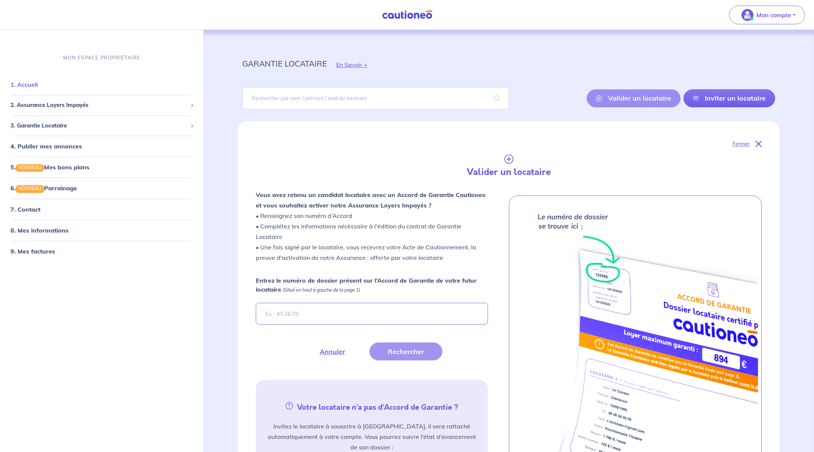
click at [38, 87] on link "1. Accueil" at bounding box center [23, 84] width 27 height 7
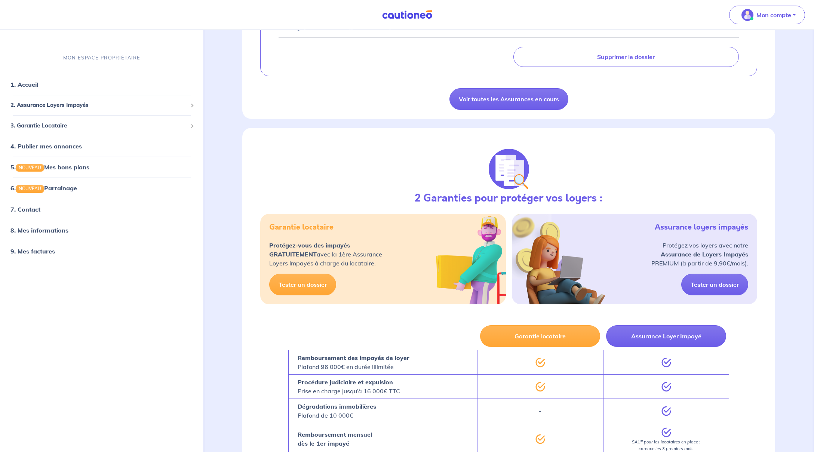
scroll to position [245, 0]
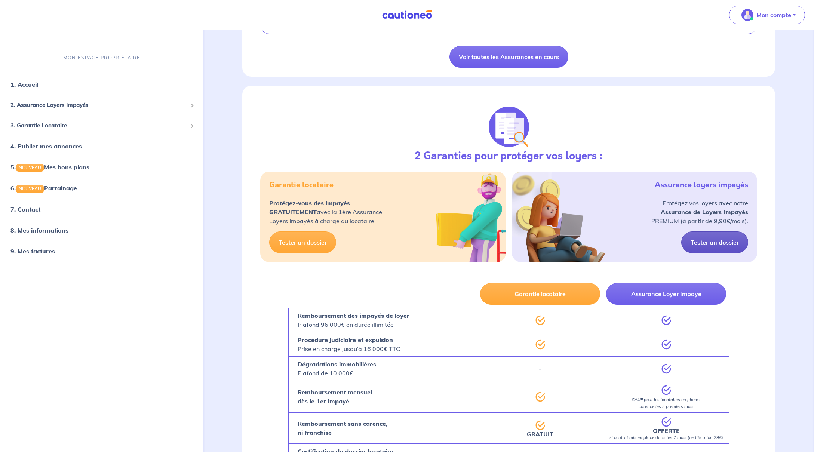
click at [739, 239] on link "Tester un dossier" at bounding box center [714, 242] width 67 height 22
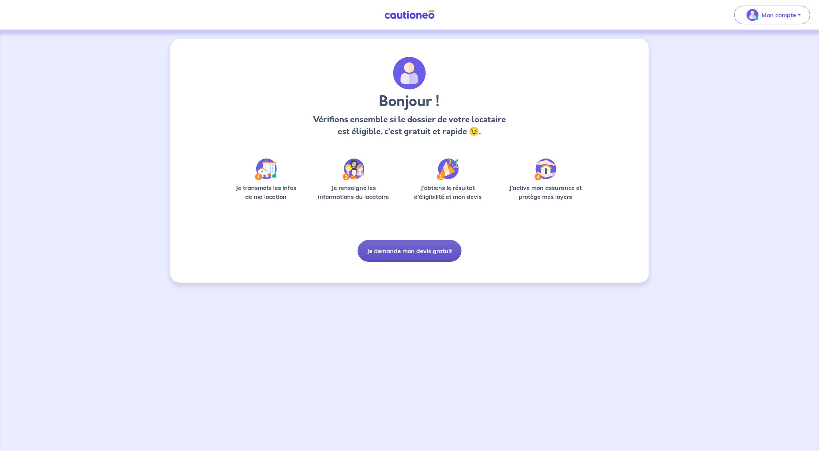
click at [434, 248] on button "Je demande mon devis gratuit" at bounding box center [410, 251] width 104 height 22
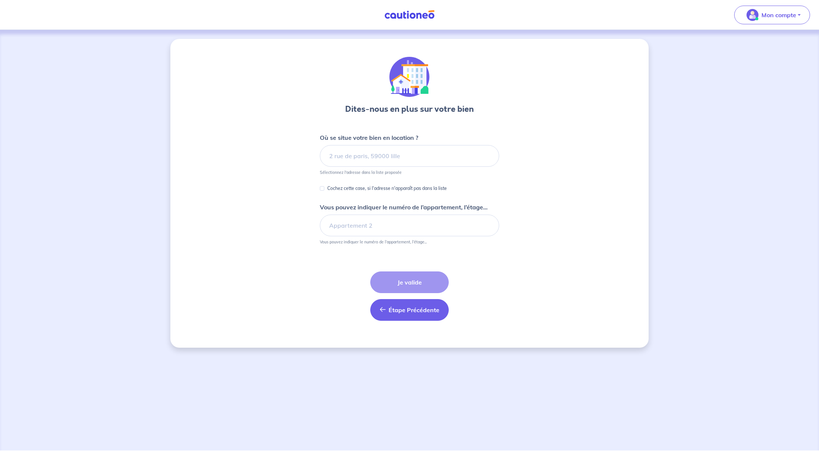
click at [403, 316] on button "Étape Précédente Précédent" at bounding box center [409, 310] width 79 height 22
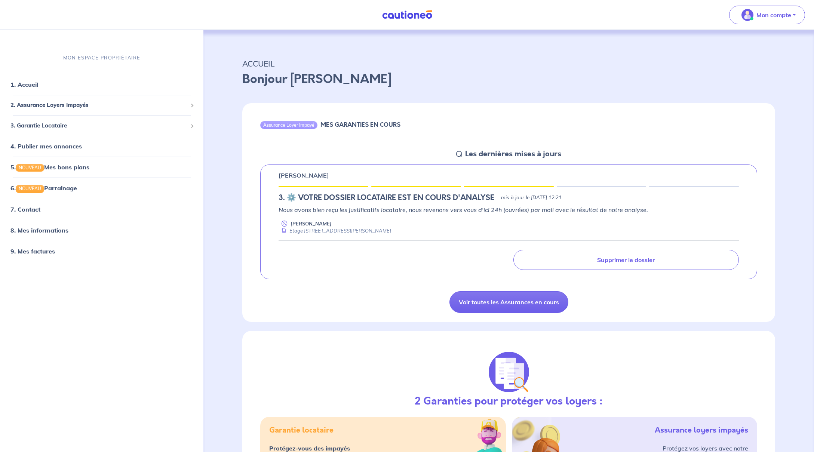
click at [417, 16] on img at bounding box center [407, 14] width 56 height 9
click at [38, 81] on link "1. Accueil" at bounding box center [23, 84] width 27 height 7
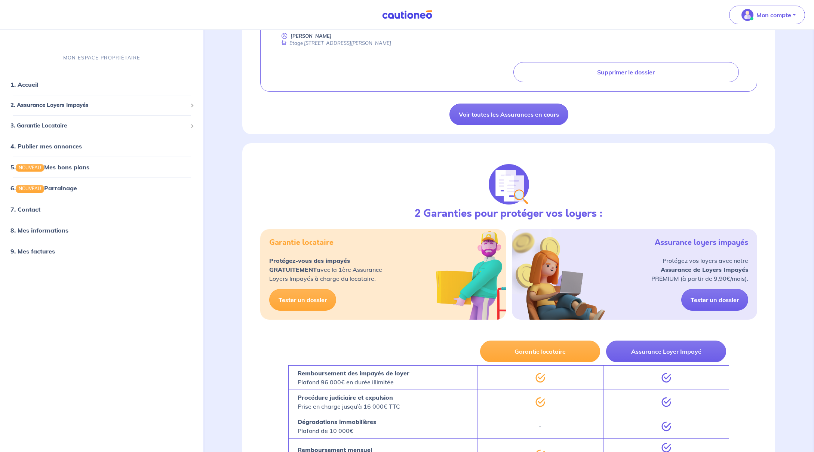
scroll to position [263, 0]
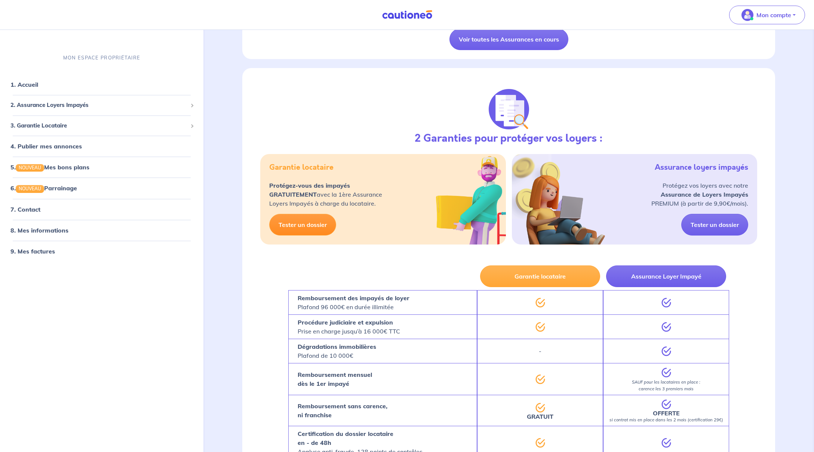
click at [308, 218] on link "Tester un dossier" at bounding box center [302, 225] width 67 height 22
